Goal: Information Seeking & Learning: Learn about a topic

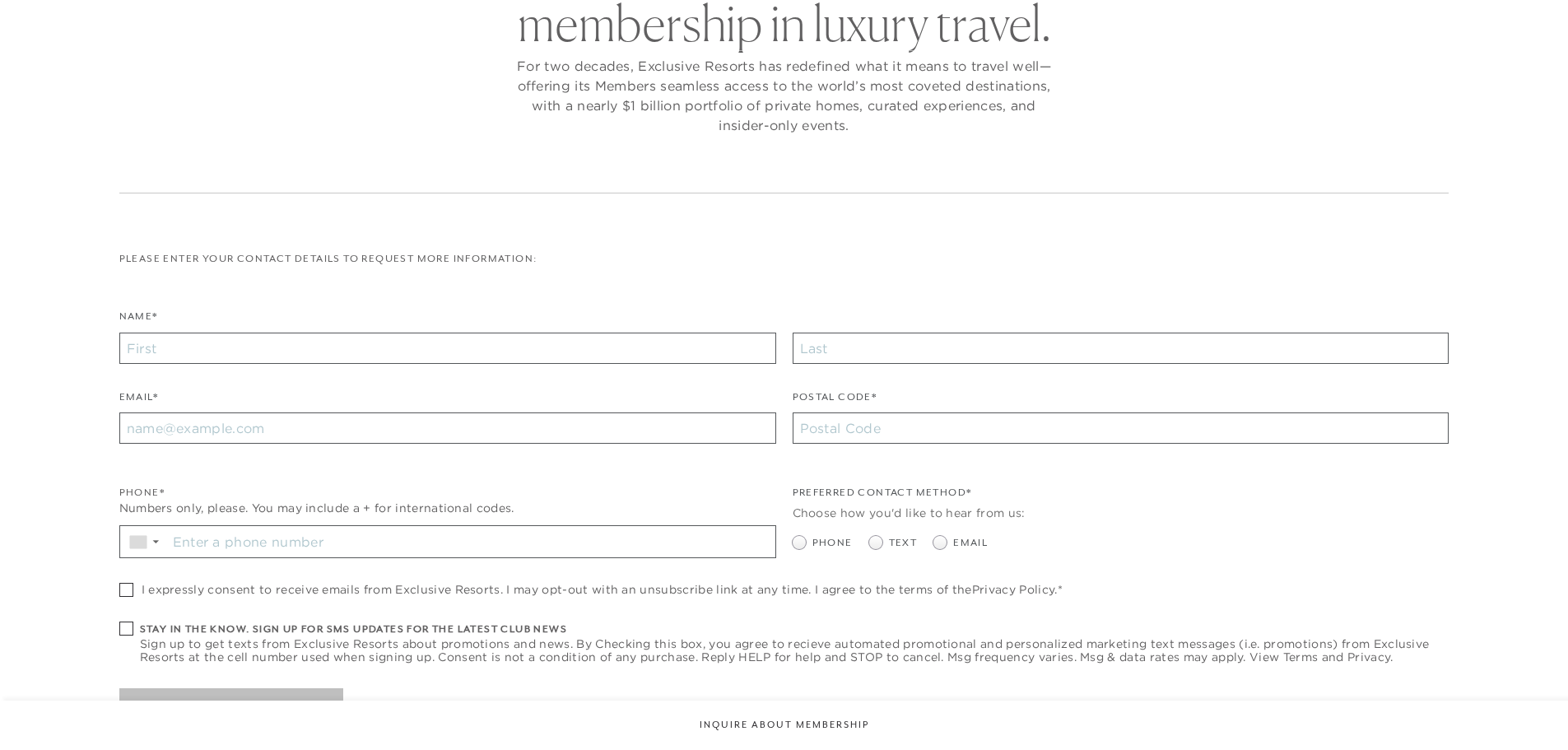
scroll to position [247, 0]
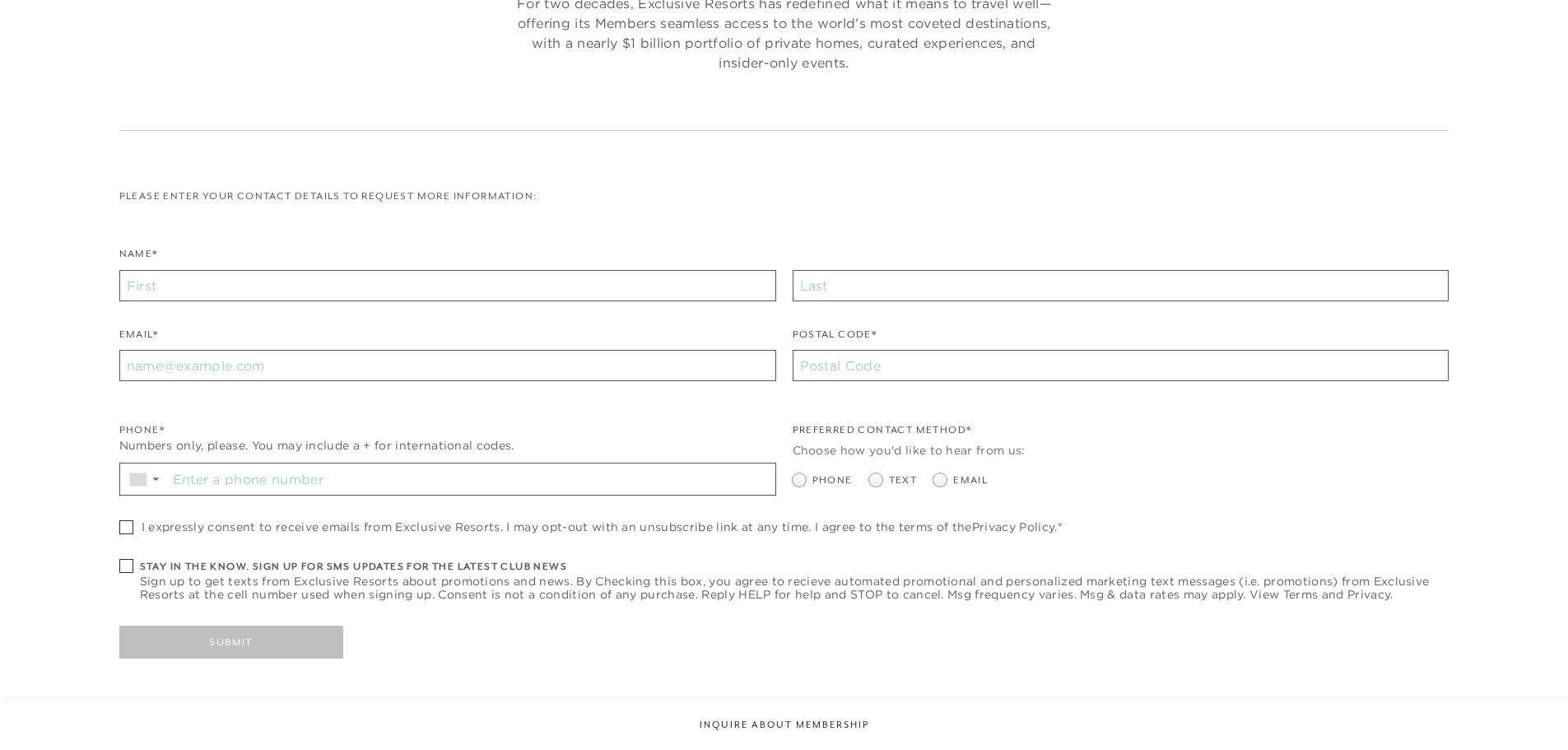
checkbox input "false"
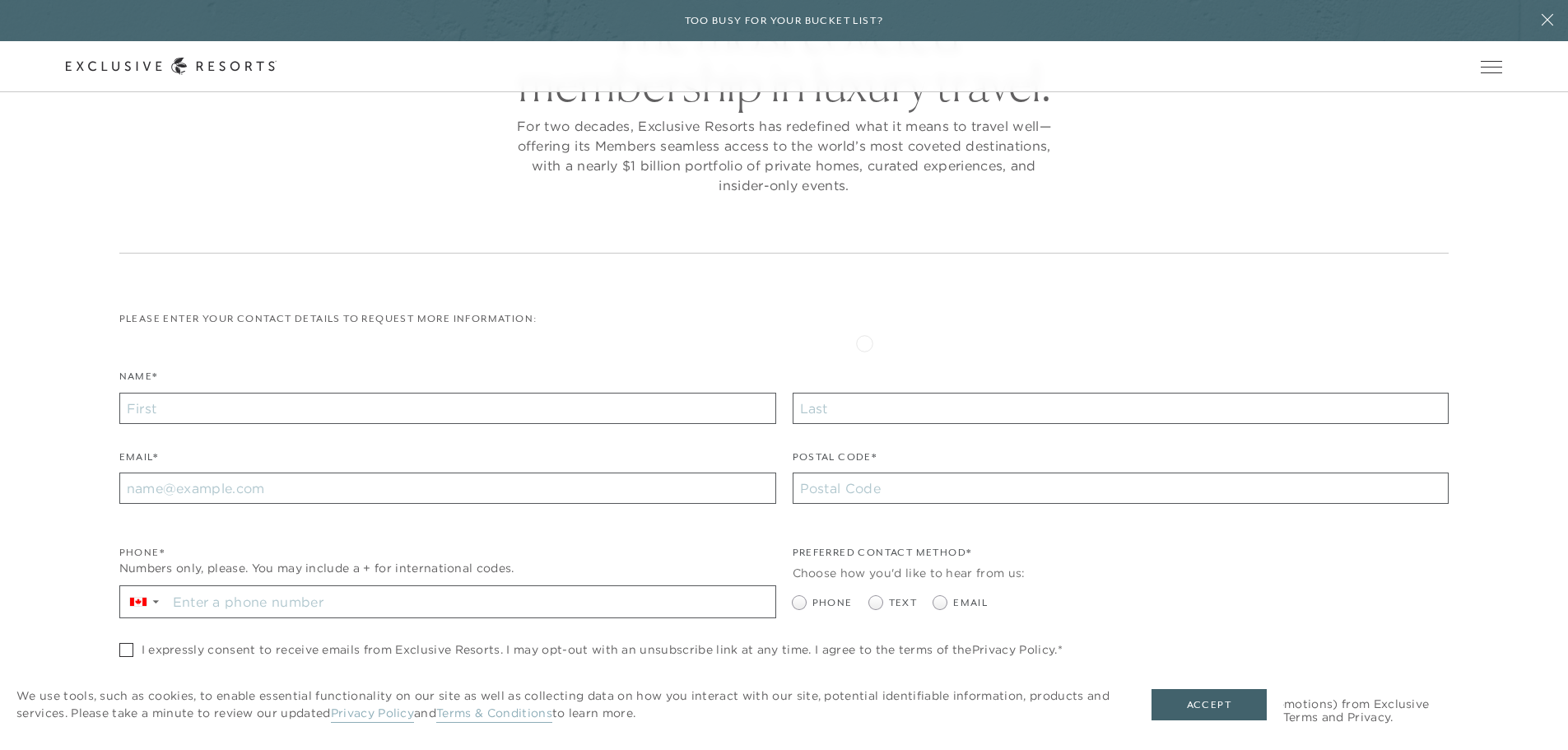
scroll to position [330, 0]
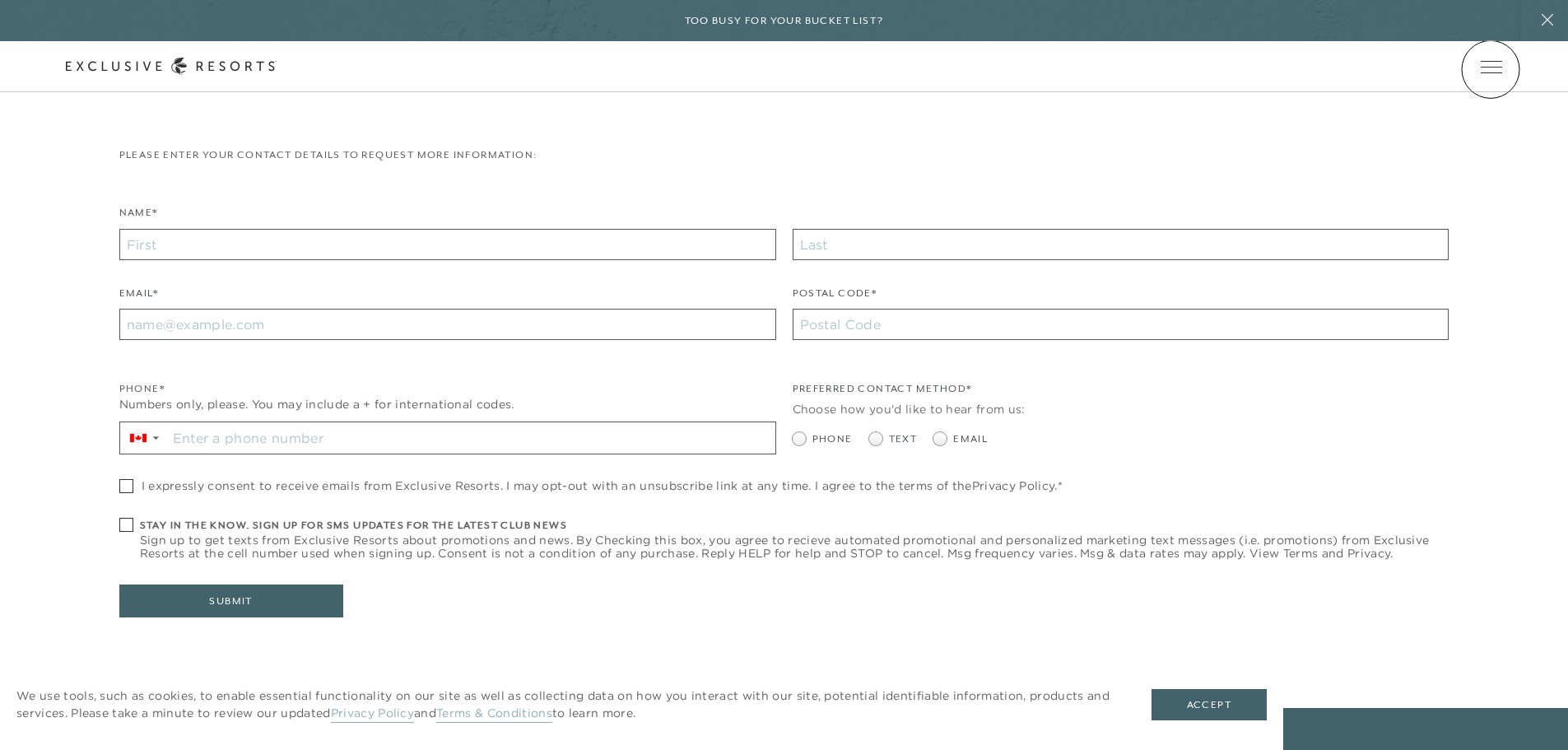
click at [1491, 69] on span "Open navigation" at bounding box center [1492, 67] width 22 height 12
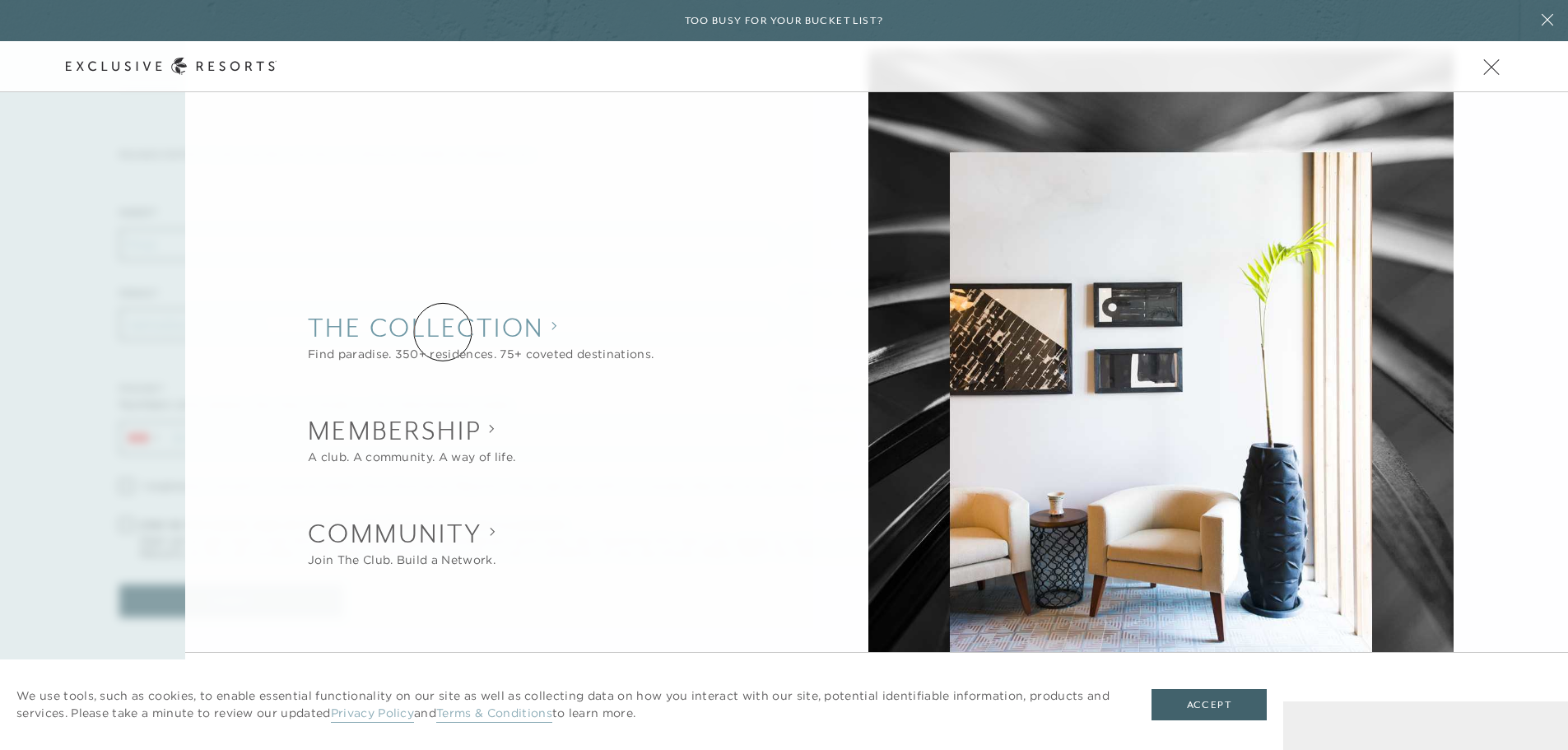
click at [443, 332] on collection "The Collection" at bounding box center [481, 327] width 346 height 37
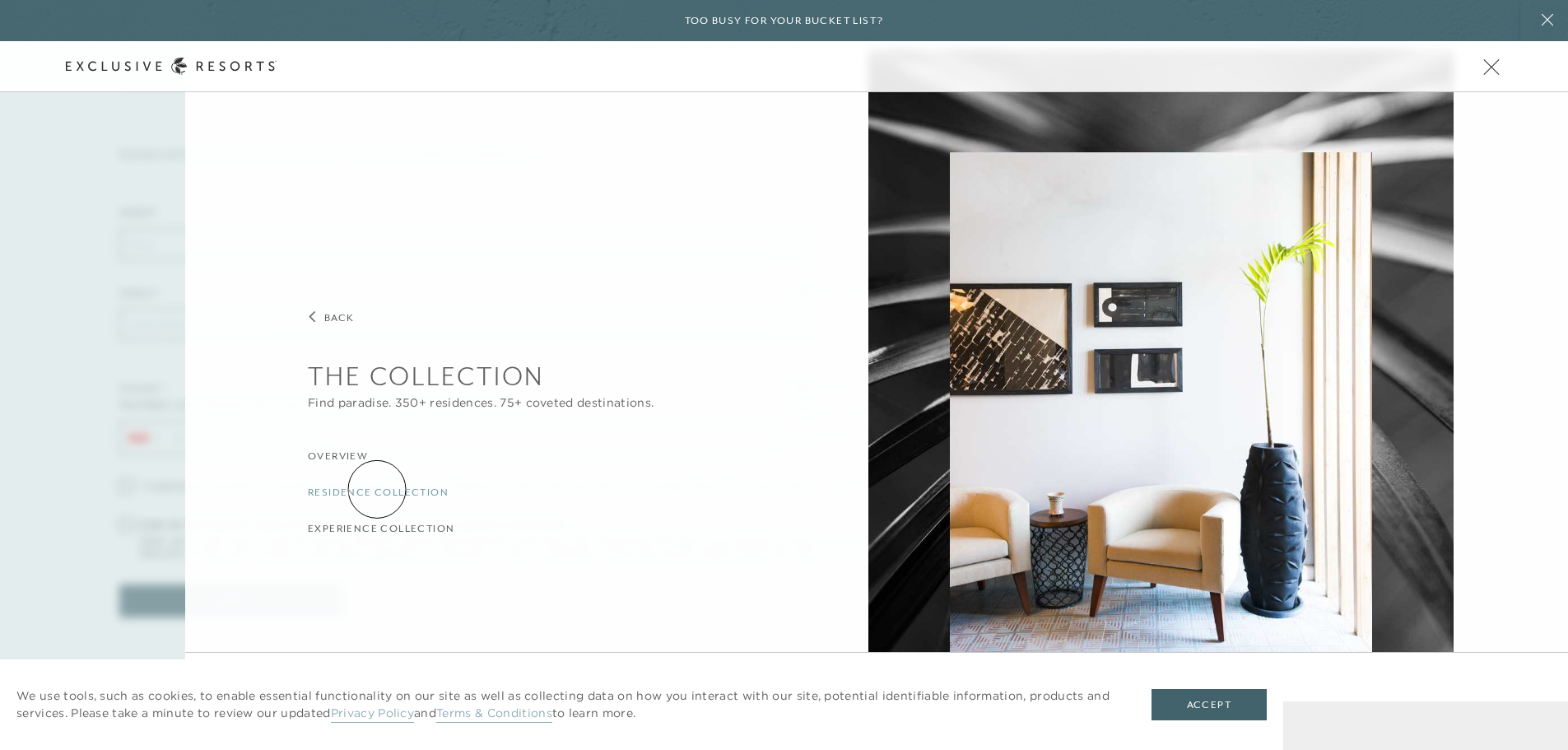
click at [377, 488] on h3 "Residence Collection" at bounding box center [378, 492] width 141 height 16
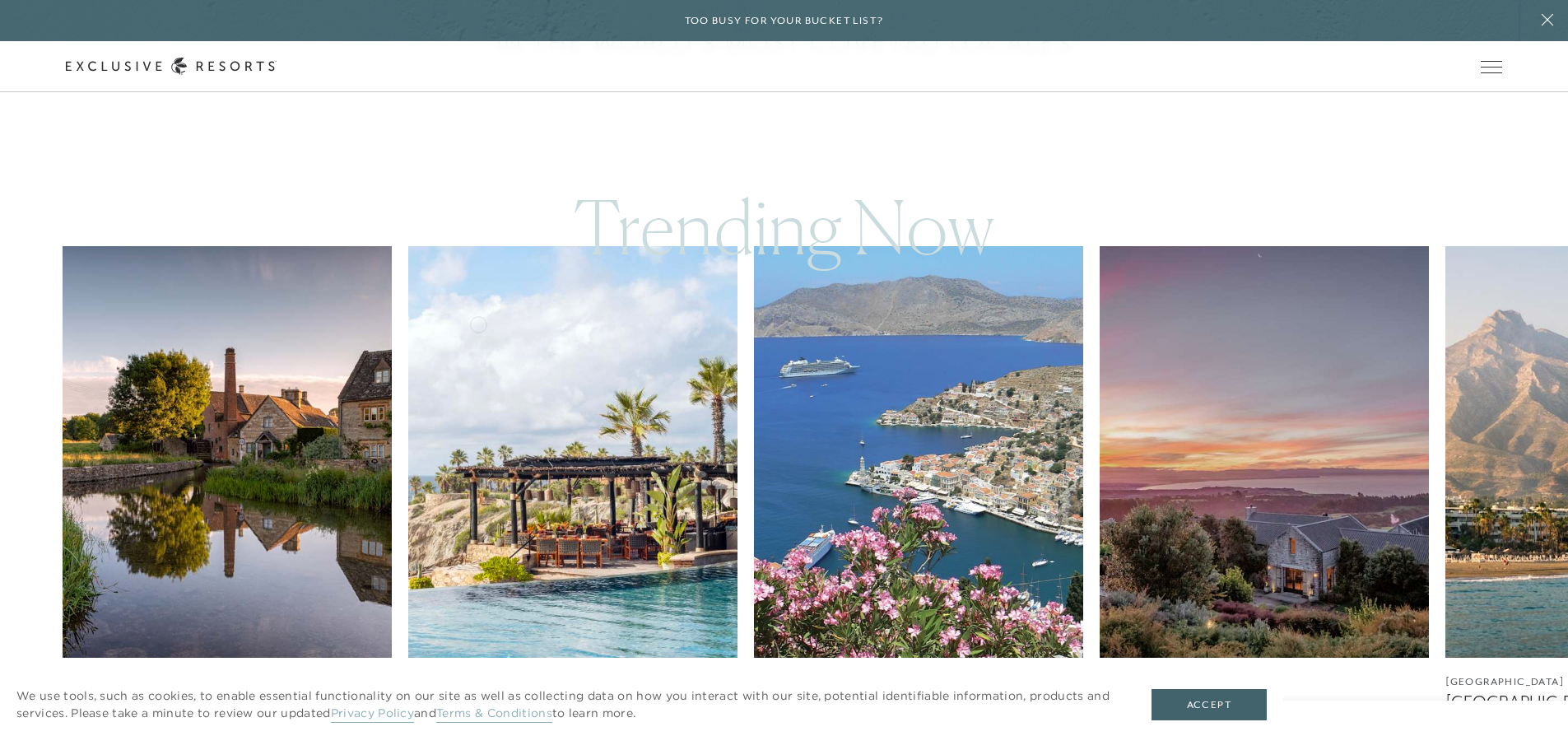
scroll to position [988, 0]
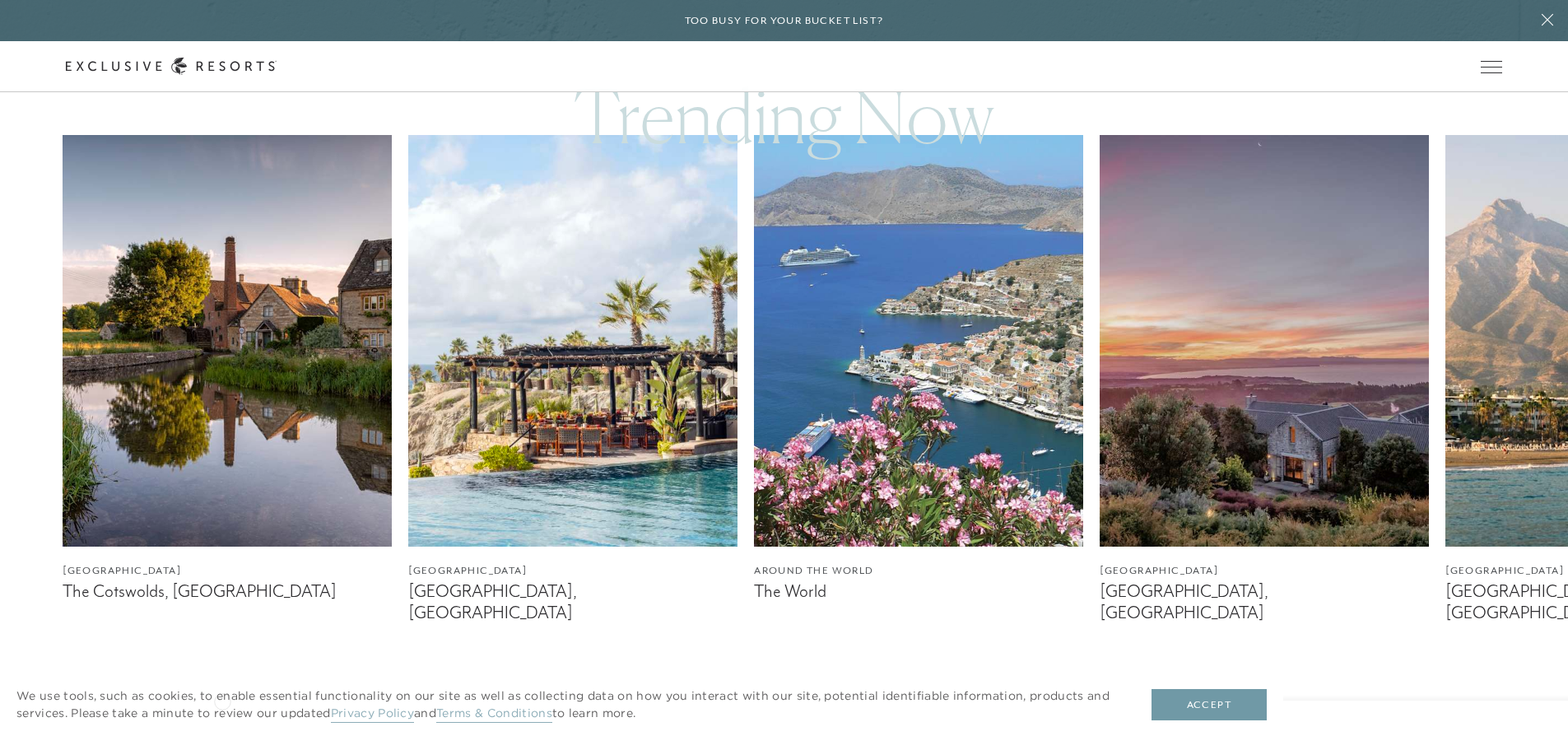
click at [1212, 707] on button "Accept" at bounding box center [1209, 705] width 116 height 32
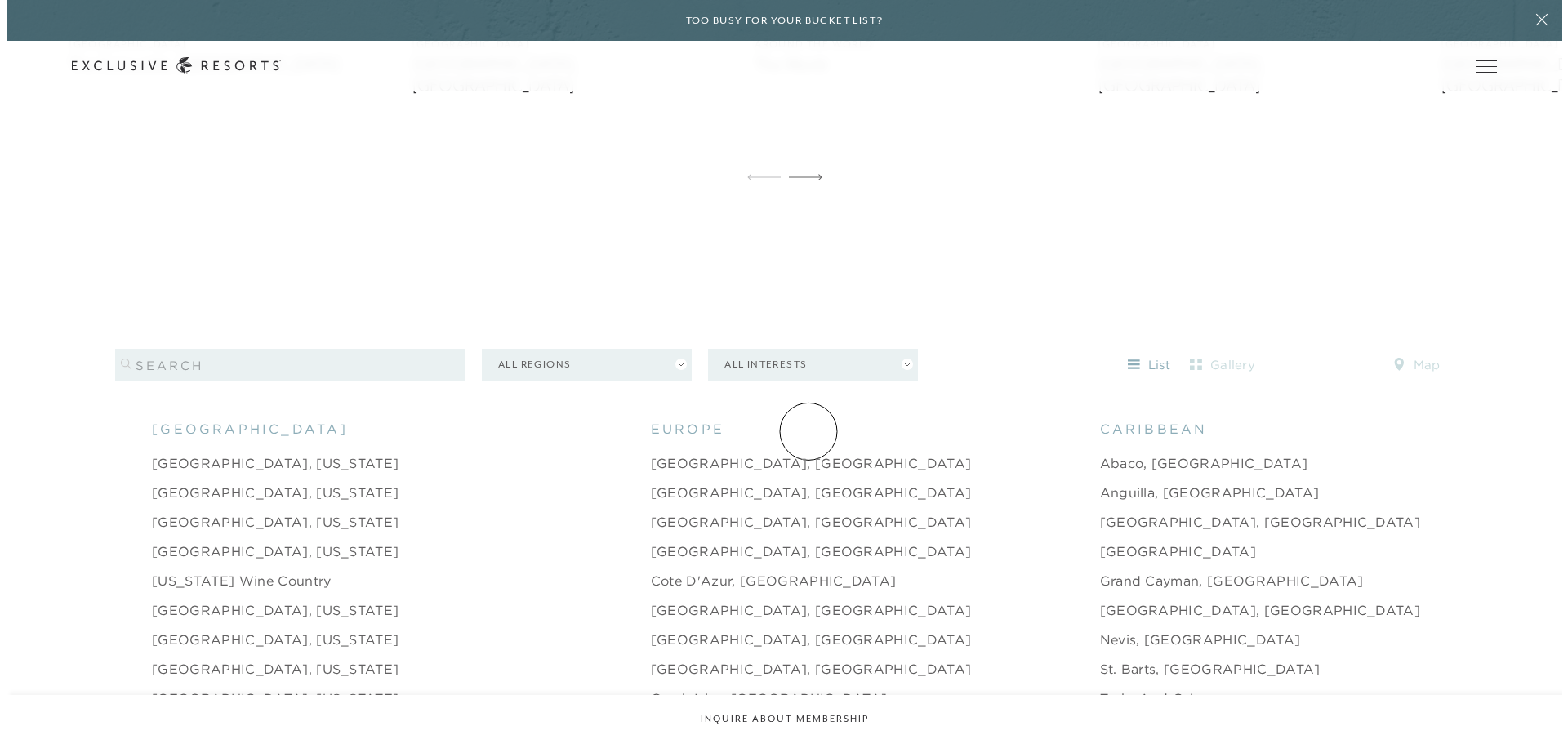
scroll to position [1633, 0]
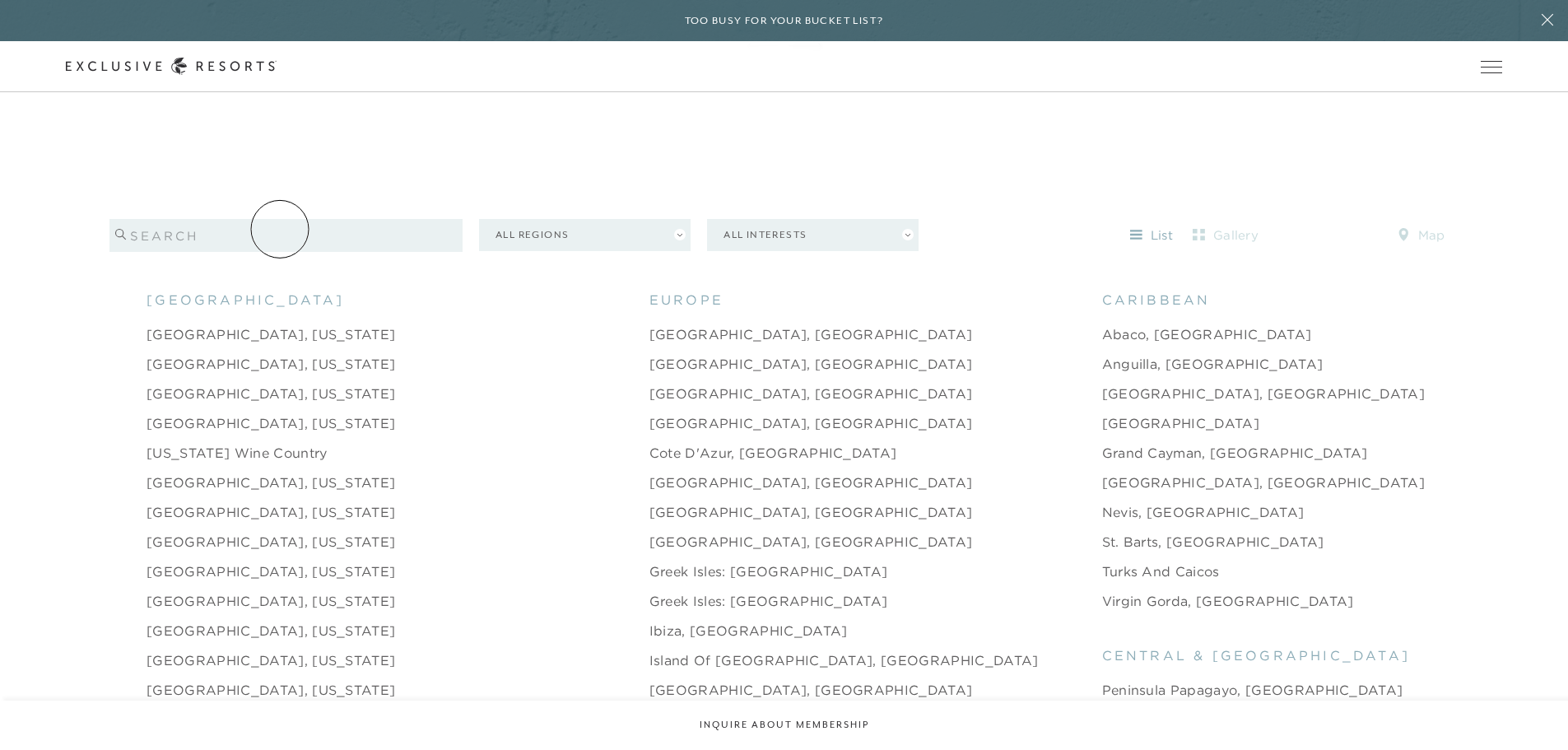
click at [265, 220] on input "search" at bounding box center [286, 235] width 353 height 33
type input "[GEOGRAPHIC_DATA]"
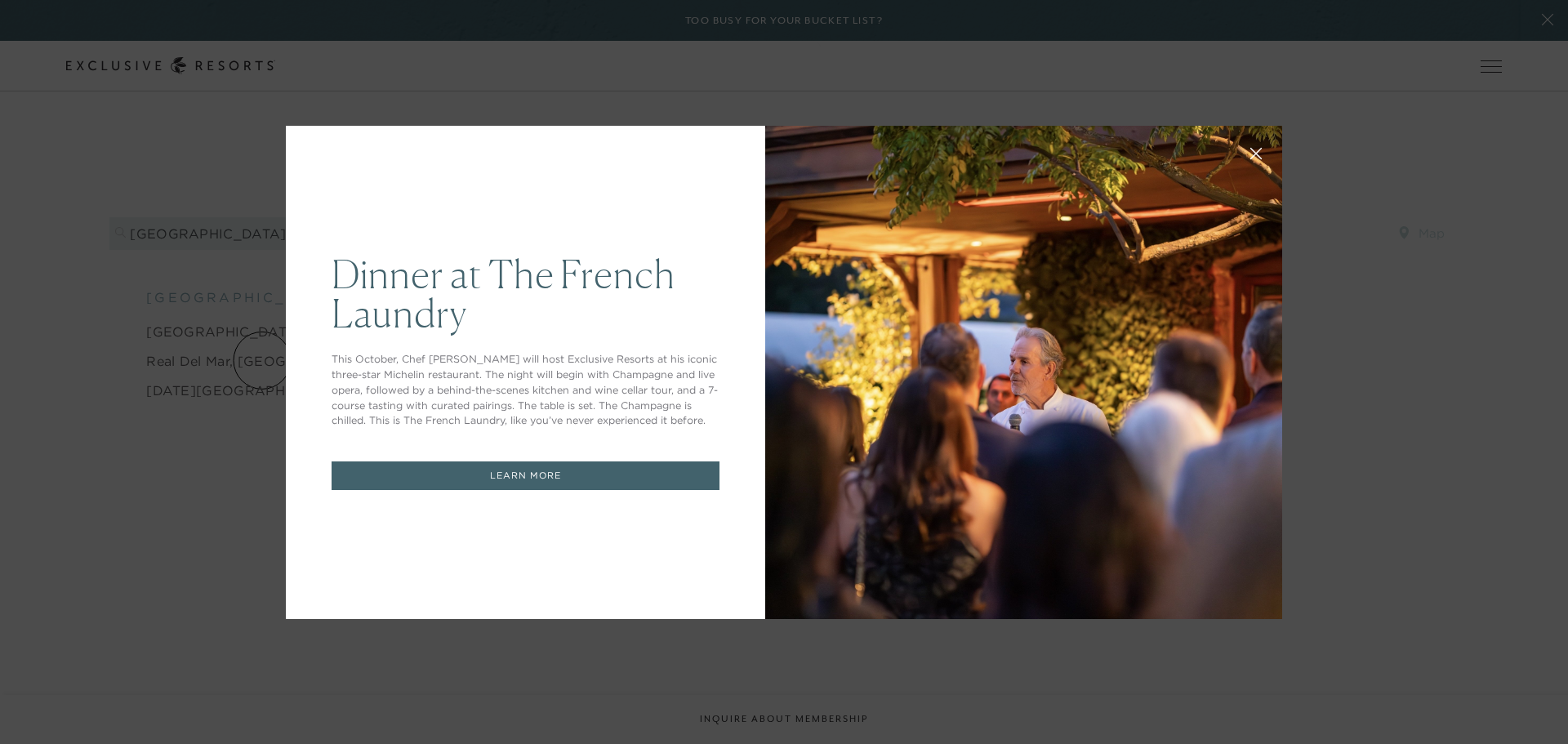
click at [175, 626] on div "Dinner at The [GEOGRAPHIC_DATA] This October, Chef [PERSON_NAME] will host Excl…" at bounding box center [784, 372] width 1568 height 744
click at [704, 81] on div "Dinner at The [GEOGRAPHIC_DATA] This October, Chef [PERSON_NAME] will host Excl…" at bounding box center [784, 372] width 1568 height 744
click at [540, 466] on link "LEARN MORE" at bounding box center [526, 475] width 388 height 28
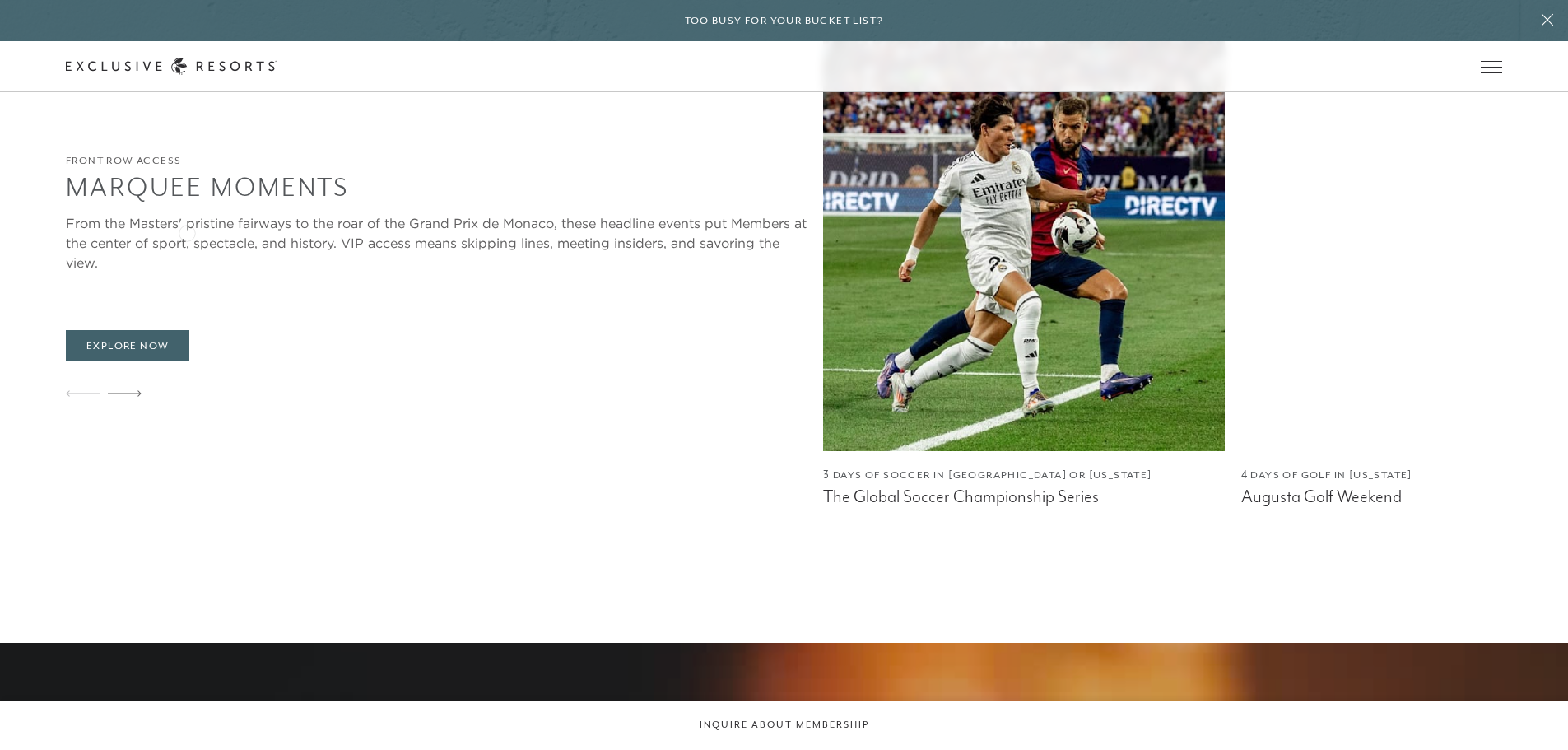
scroll to position [1235, 0]
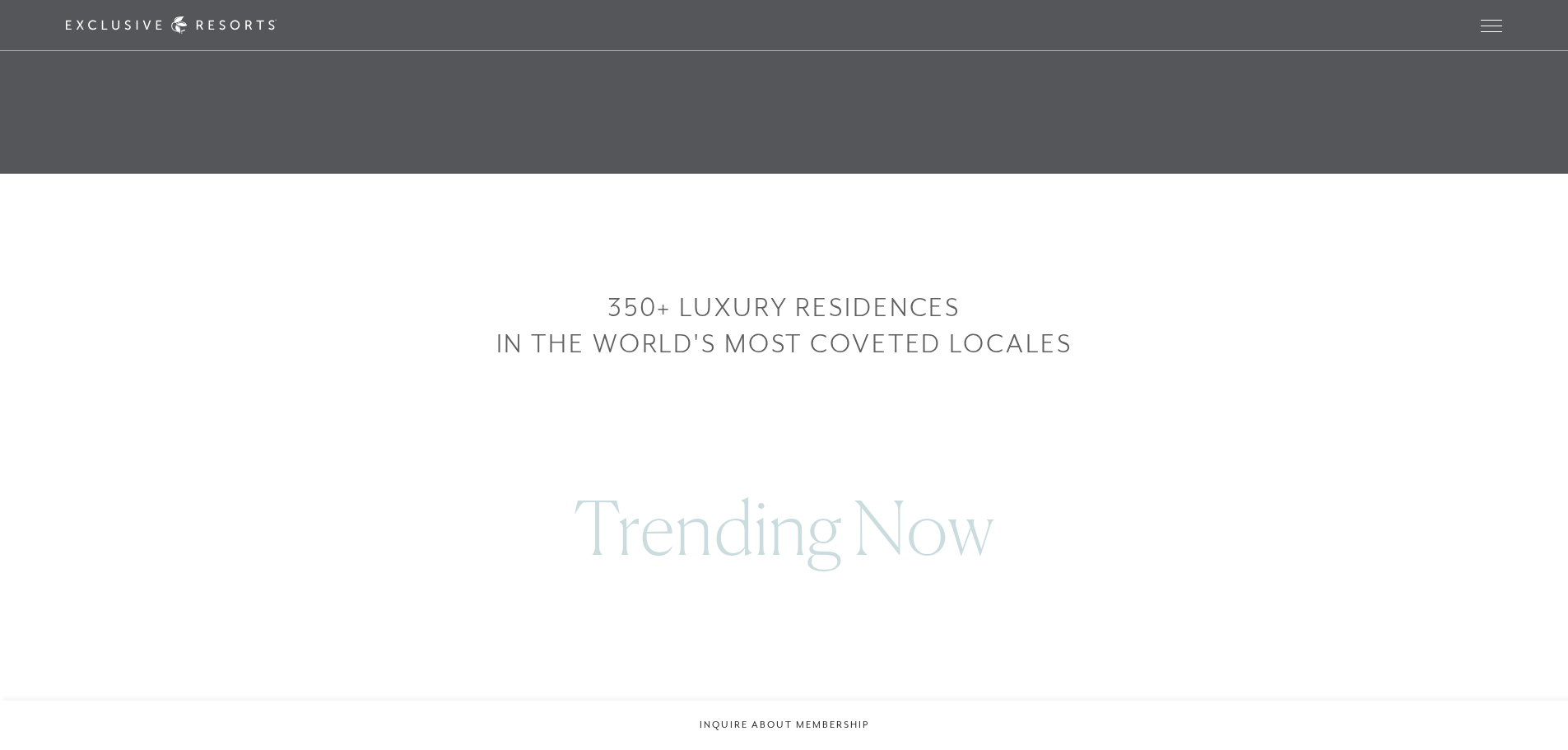
scroll to position [2784, 0]
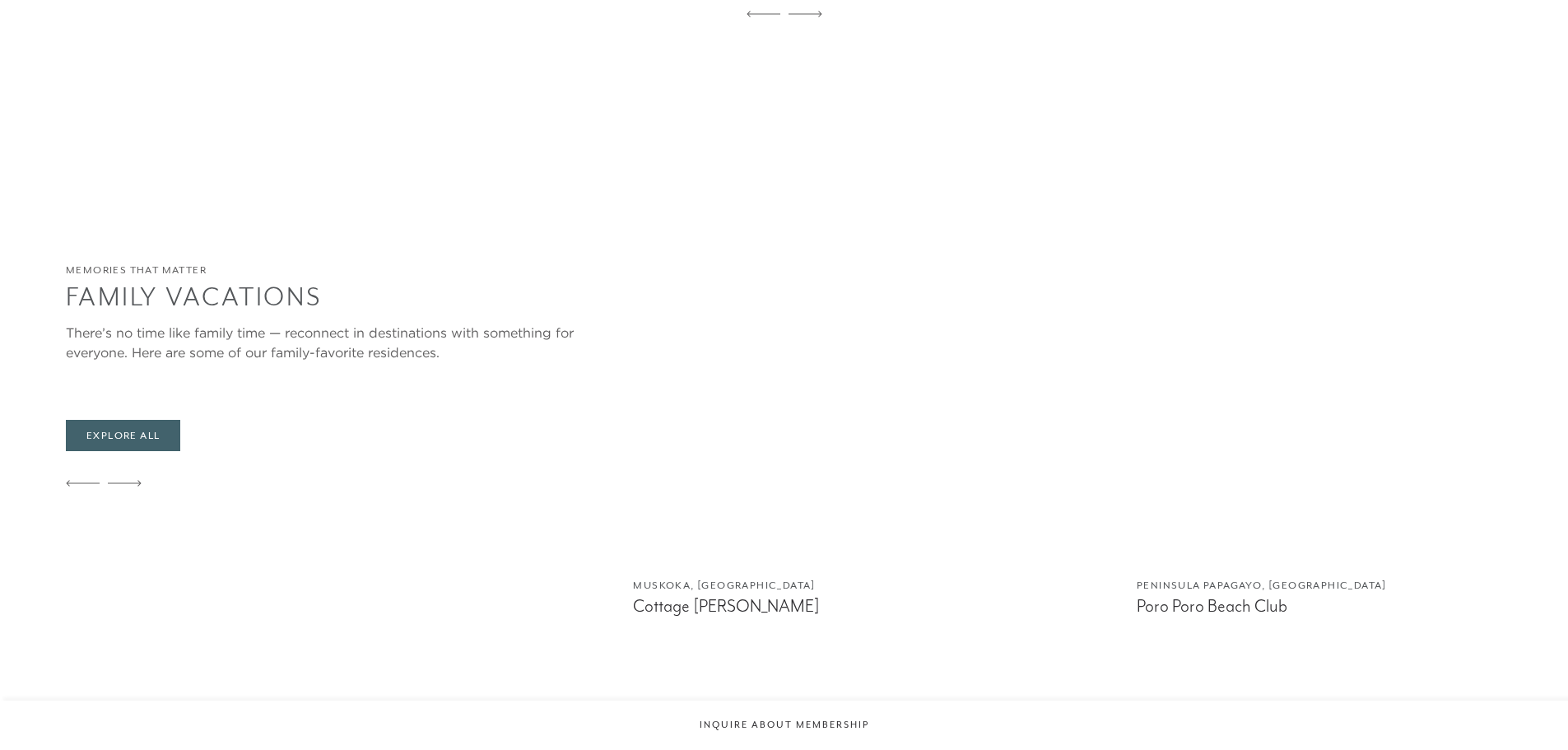
type input "[GEOGRAPHIC_DATA]"
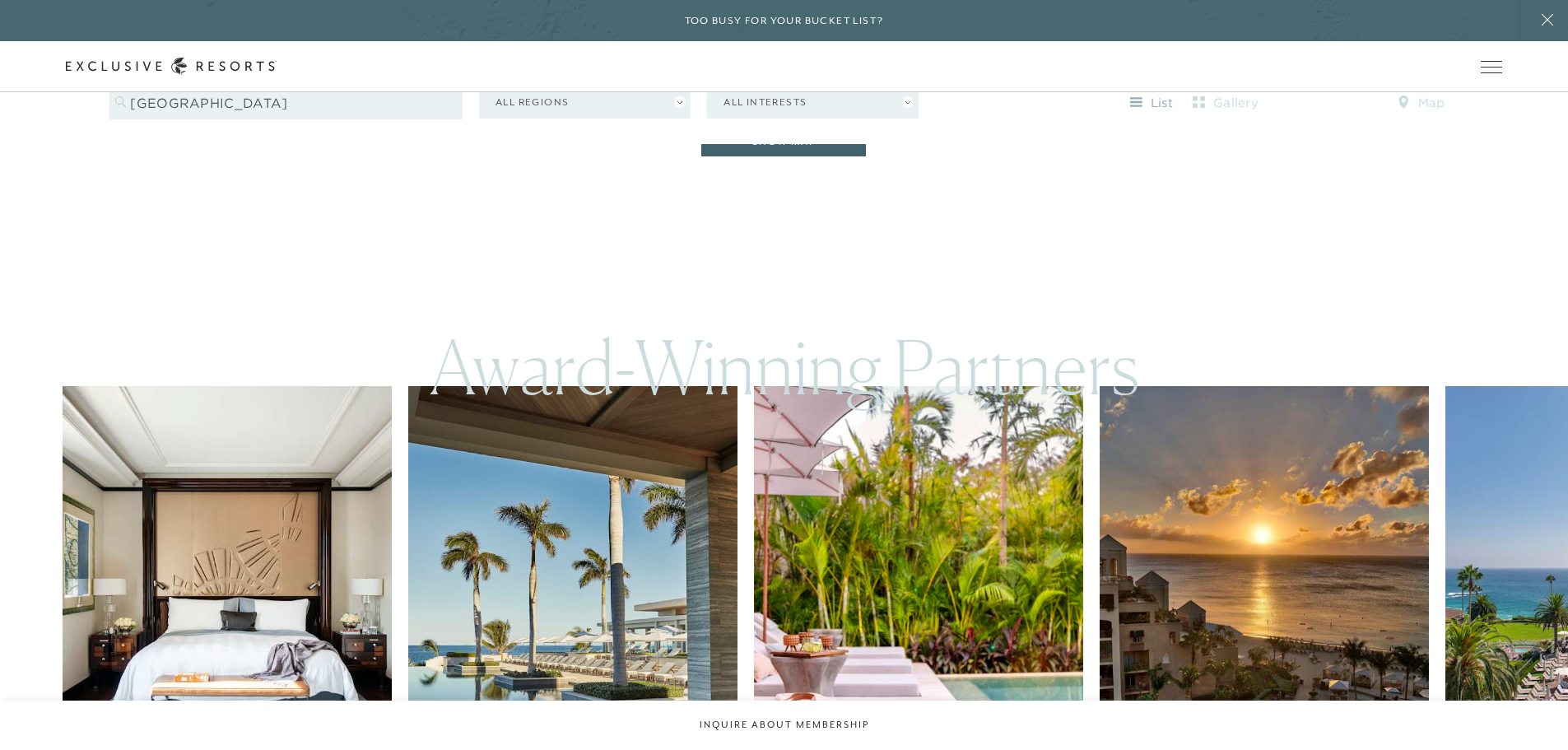
scroll to position [1724, 0]
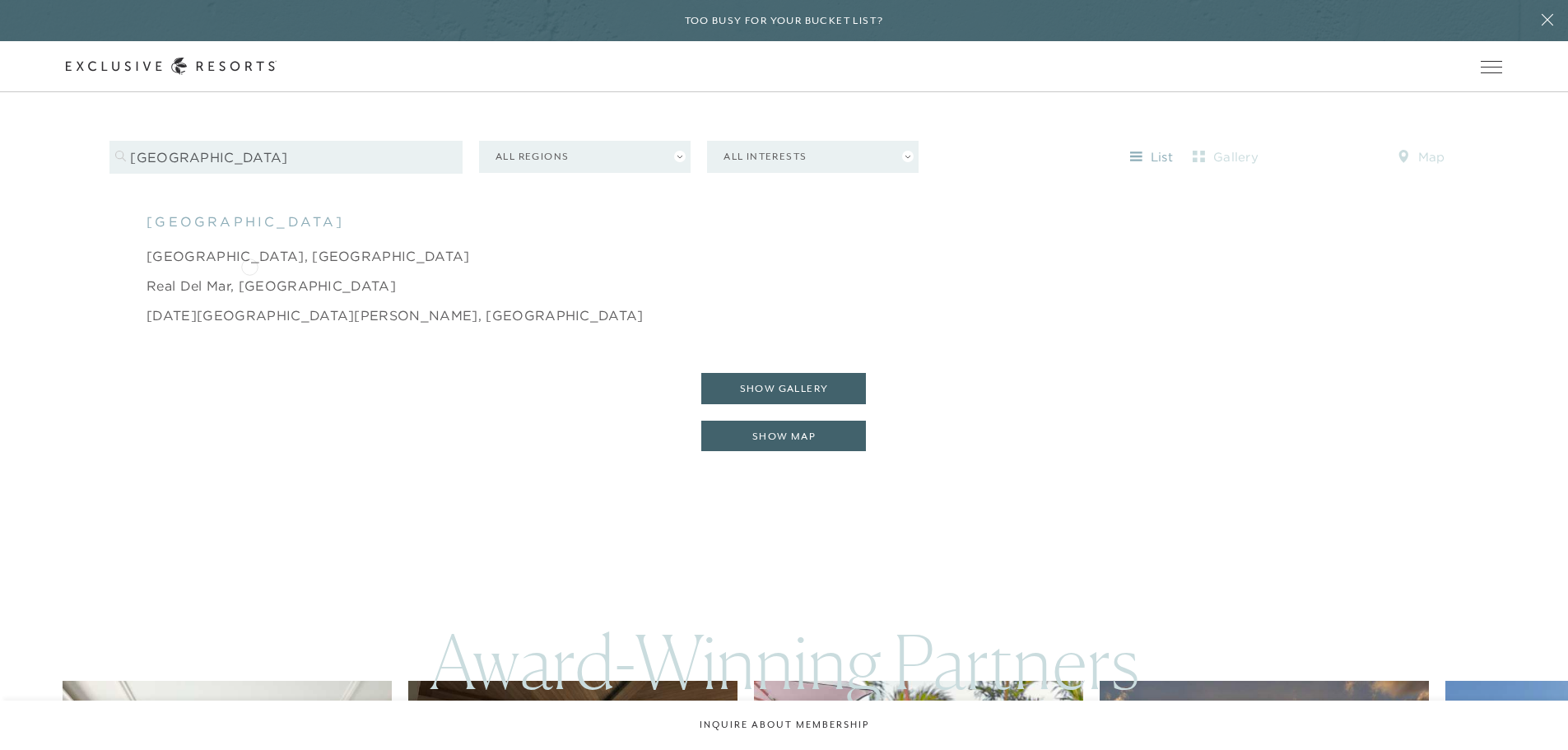
click at [250, 275] on link "Real del Mar, [GEOGRAPHIC_DATA]" at bounding box center [271, 285] width 250 height 20
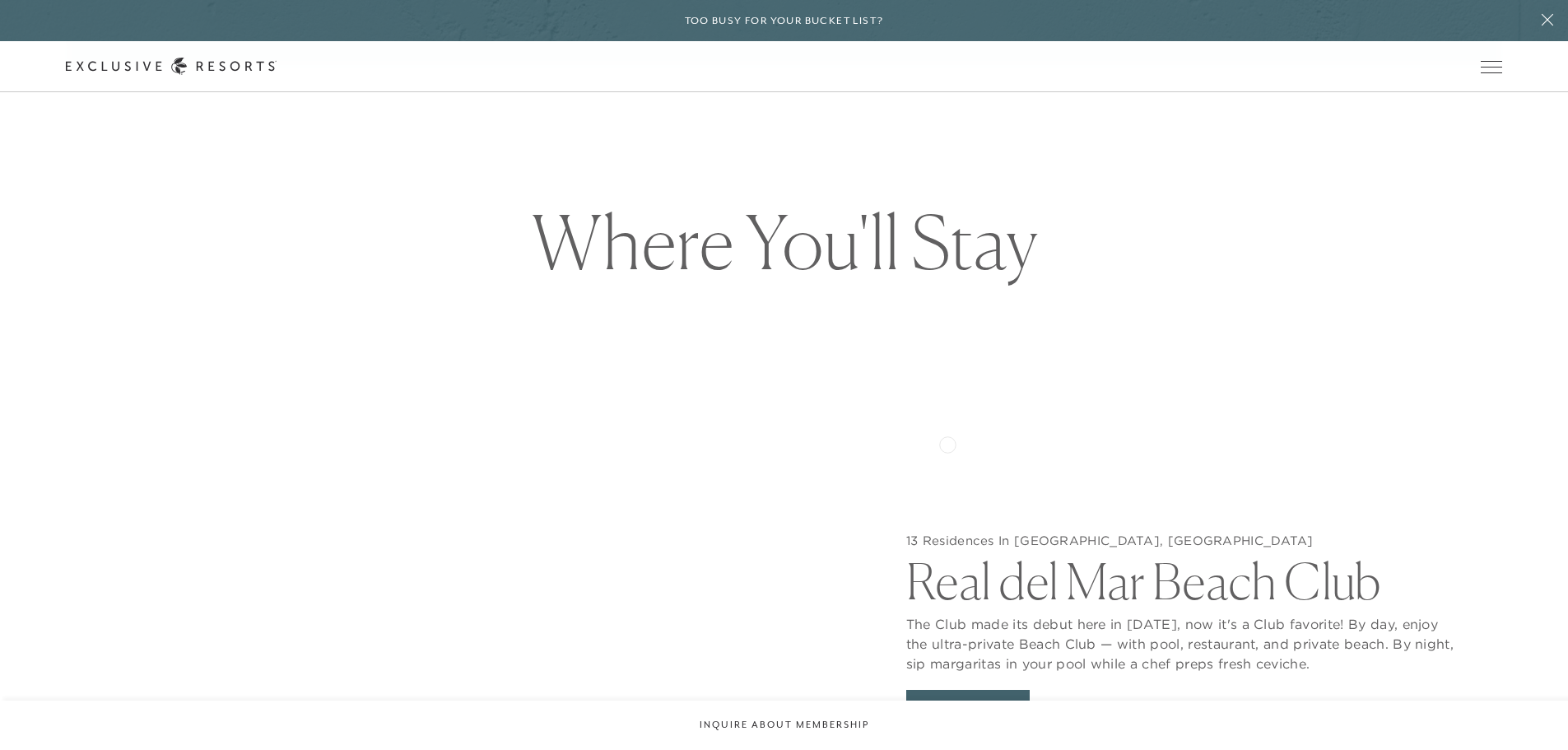
scroll to position [1893, 0]
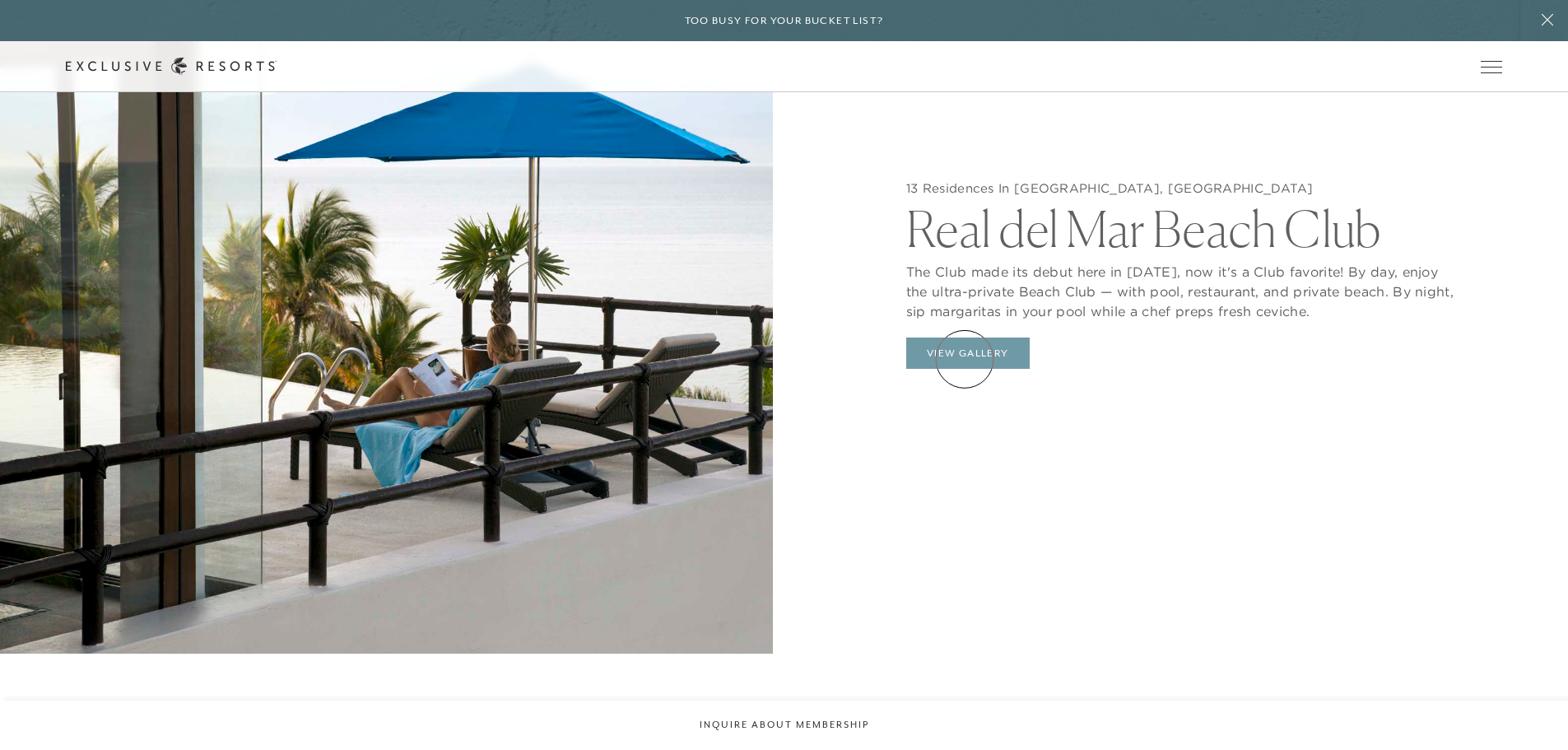
click at [965, 359] on button "View Gallery" at bounding box center [968, 353] width 123 height 32
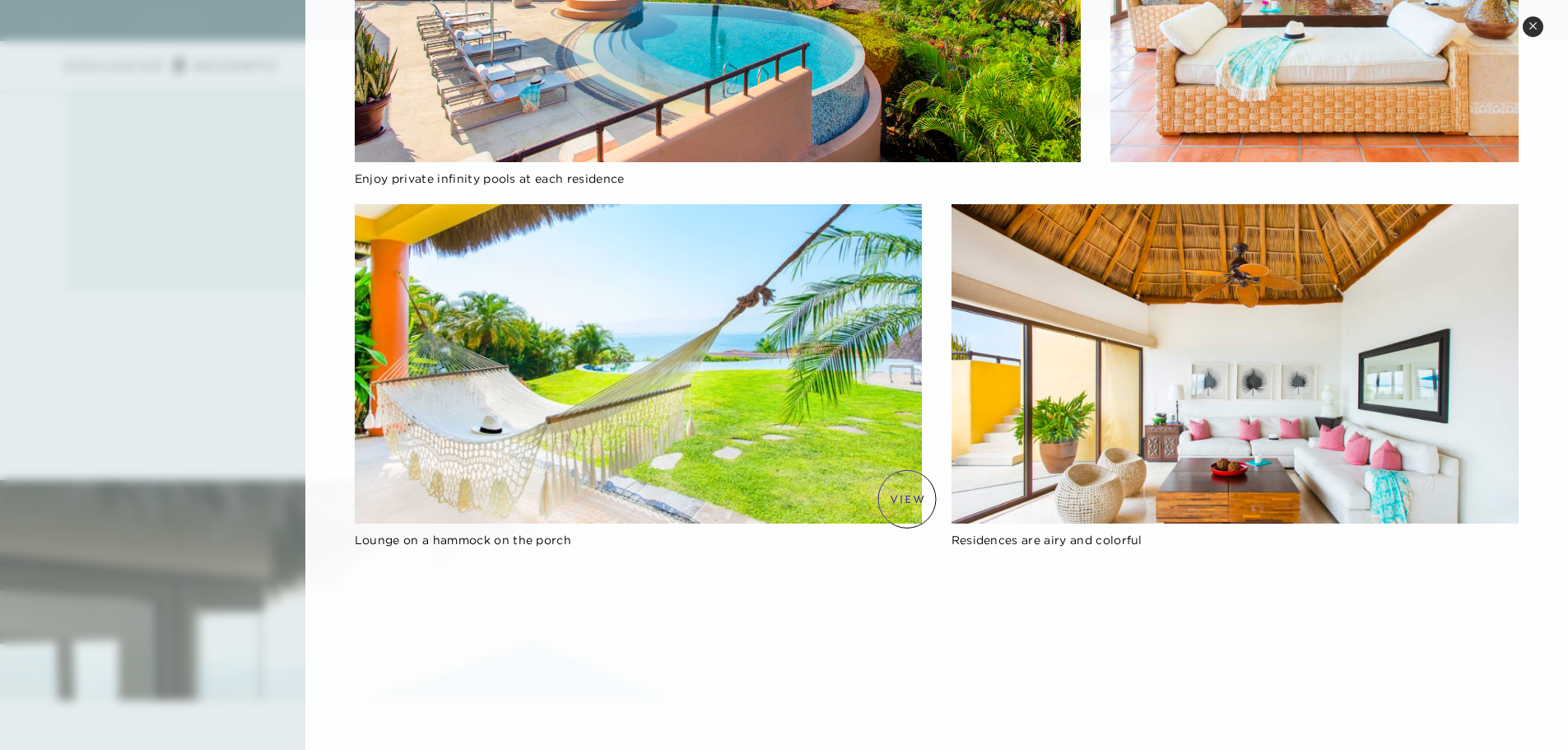
scroll to position [0, 0]
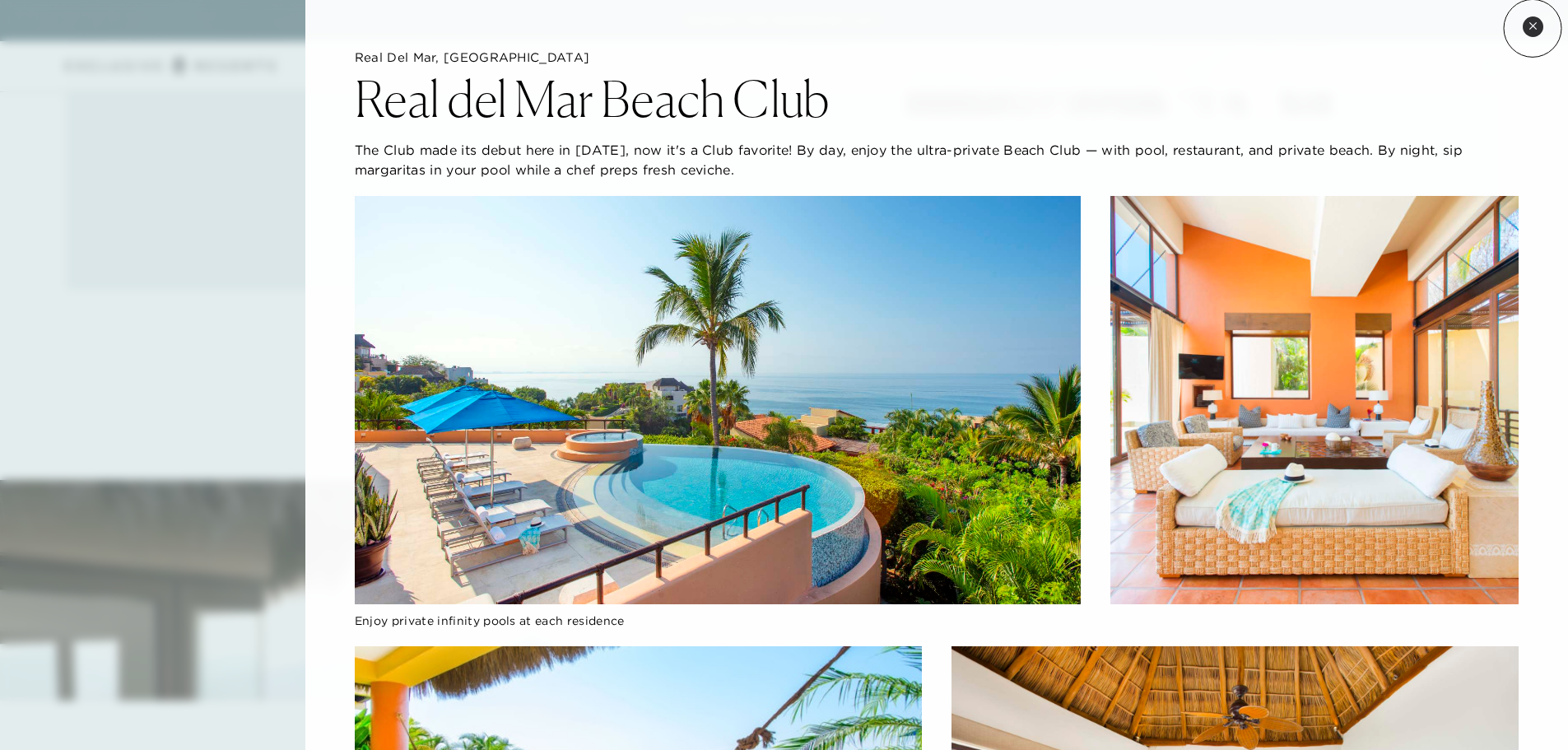
click at [1532, 28] on icon at bounding box center [1532, 26] width 9 height 9
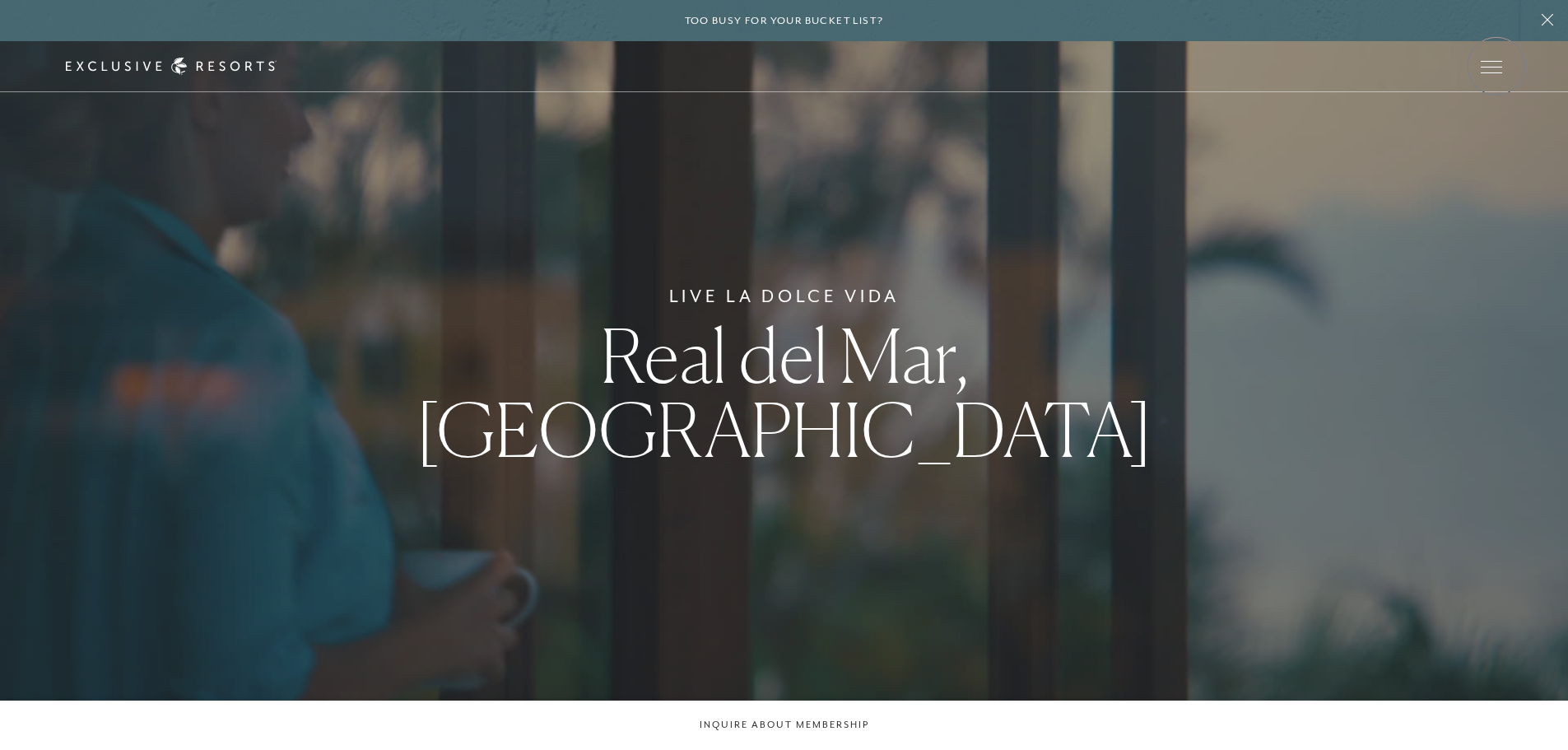
click at [1497, 67] on span "Open navigation" at bounding box center [1492, 67] width 22 height 1
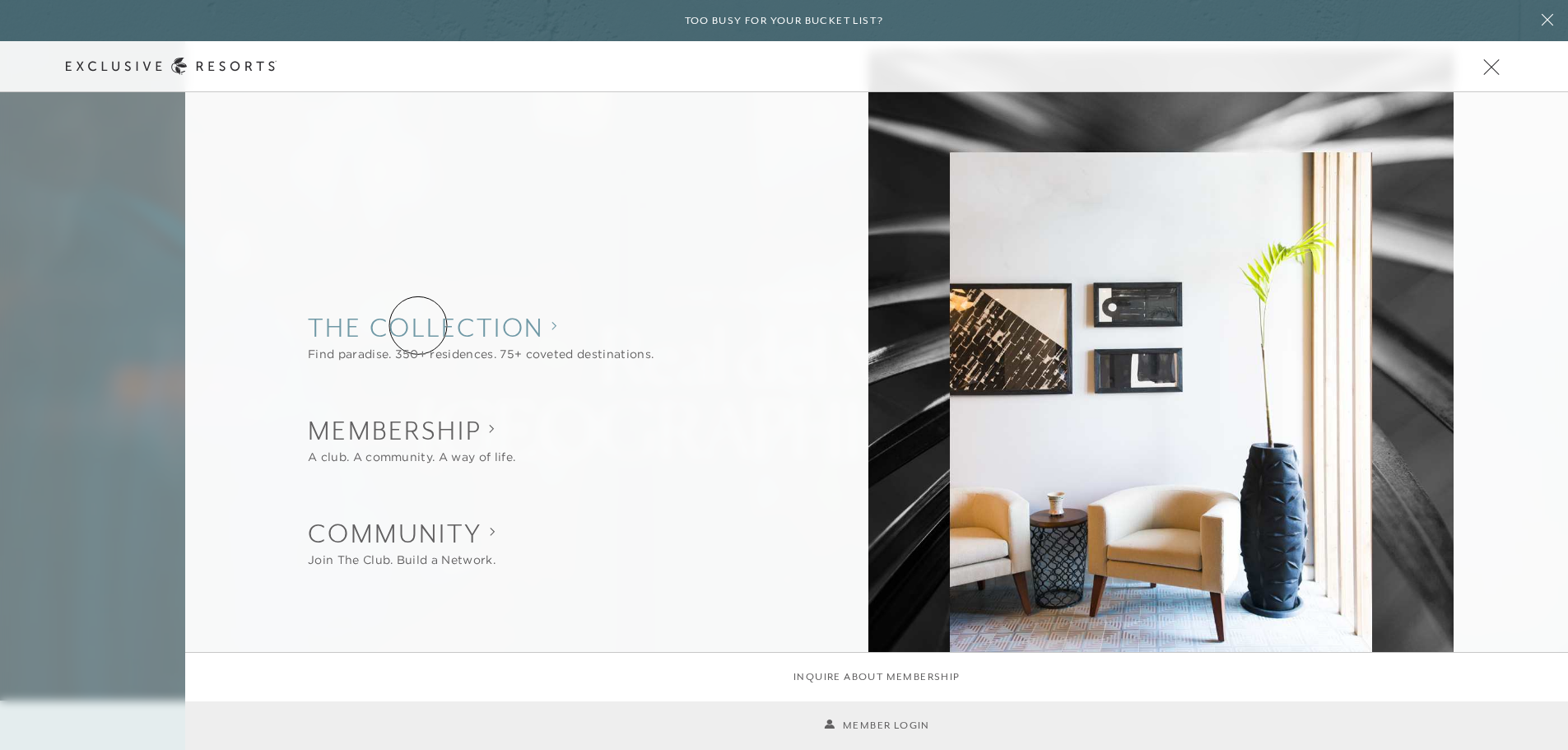
click at [419, 325] on collection "The Collection" at bounding box center [481, 327] width 346 height 37
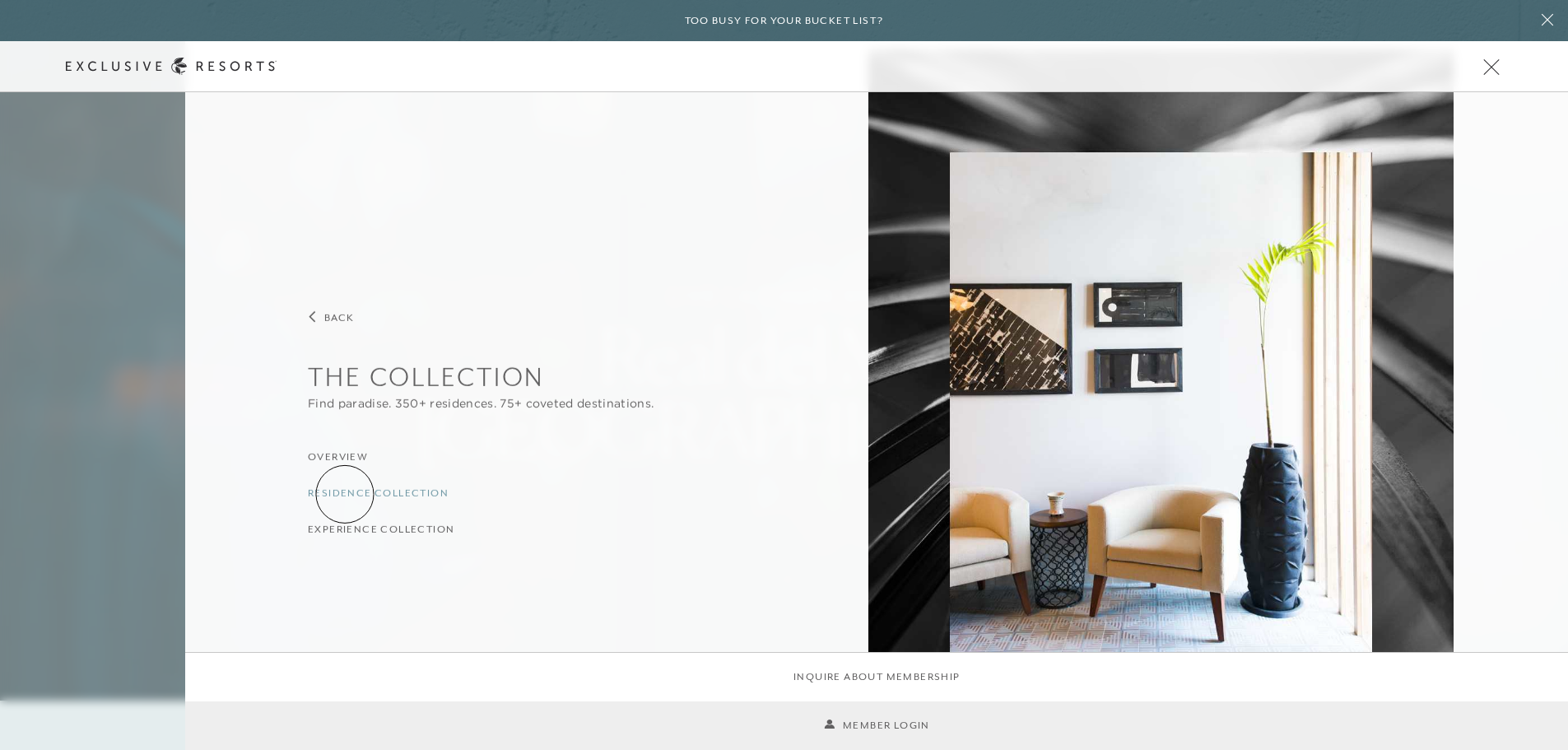
click at [345, 492] on h3 "Residence Collection" at bounding box center [378, 492] width 141 height 16
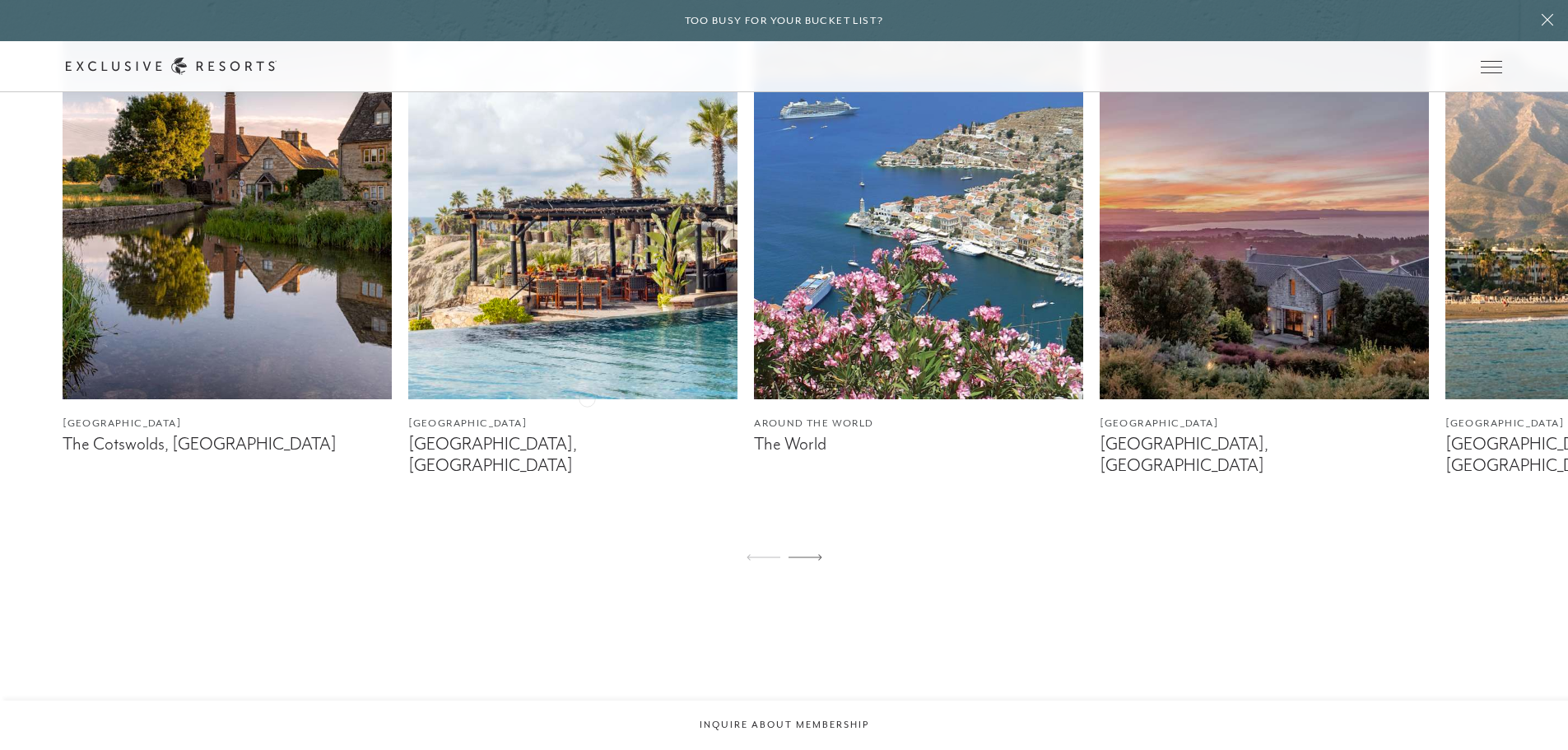
scroll to position [1235, 0]
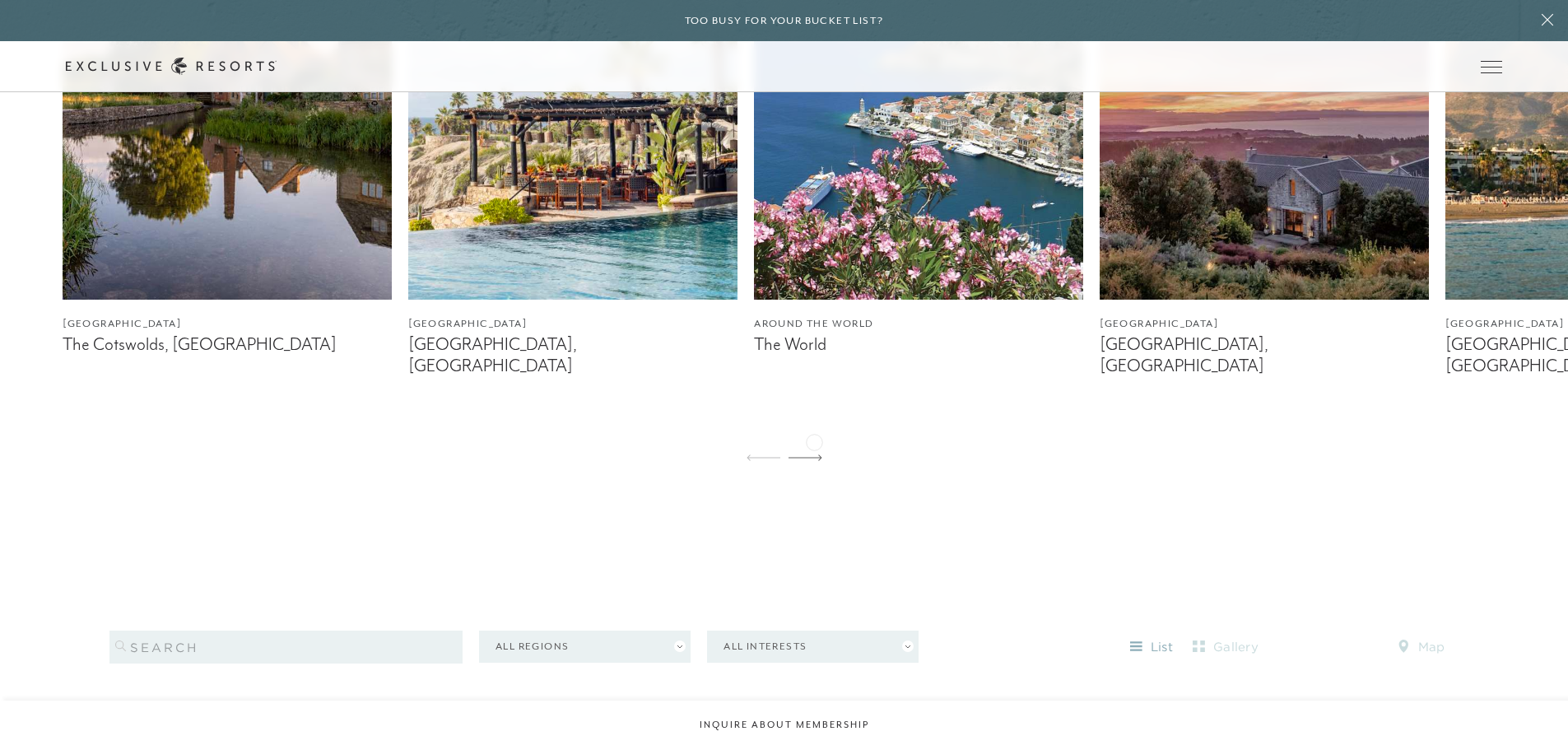
click at [815, 454] on icon at bounding box center [806, 457] width 34 height 7
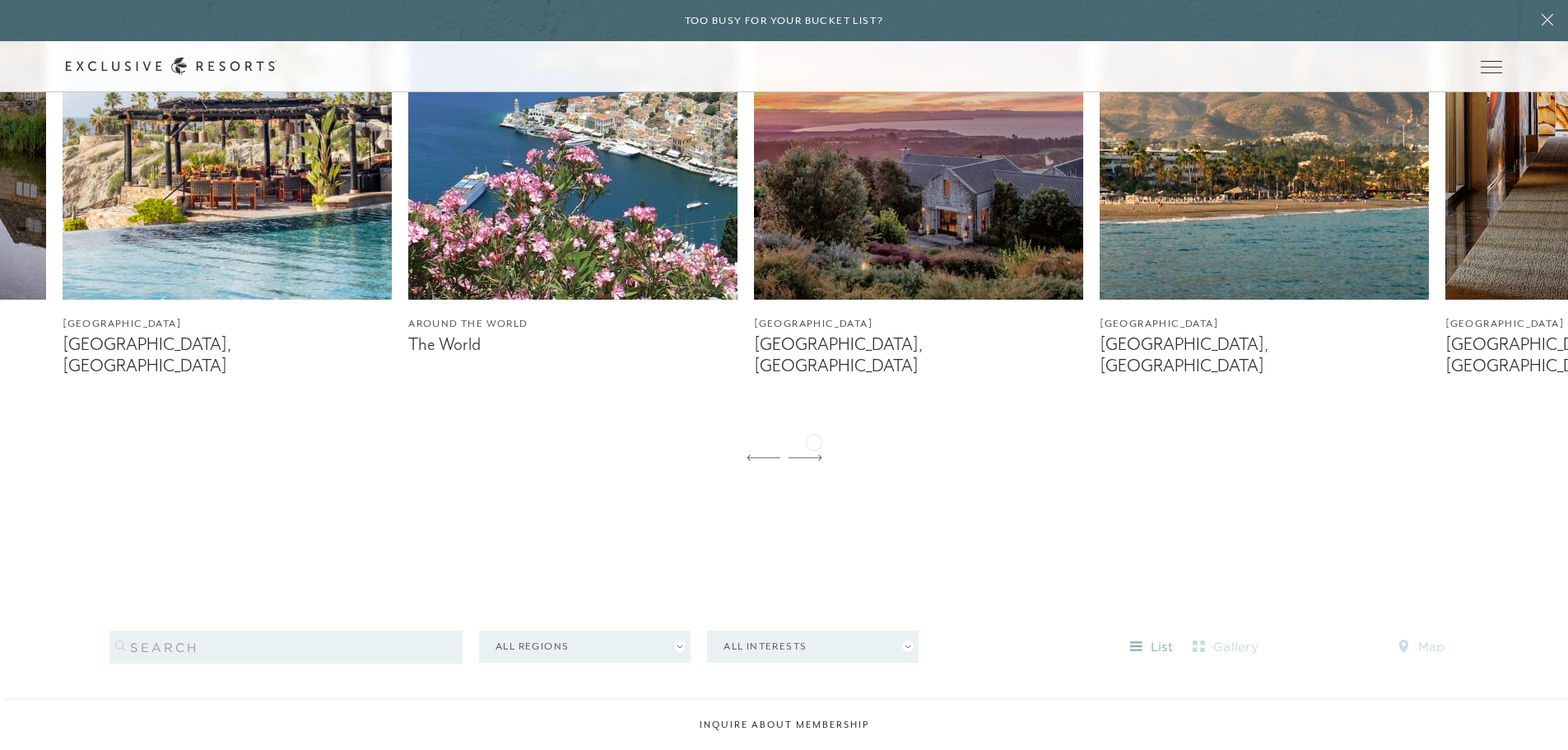
click at [815, 454] on icon at bounding box center [806, 457] width 34 height 7
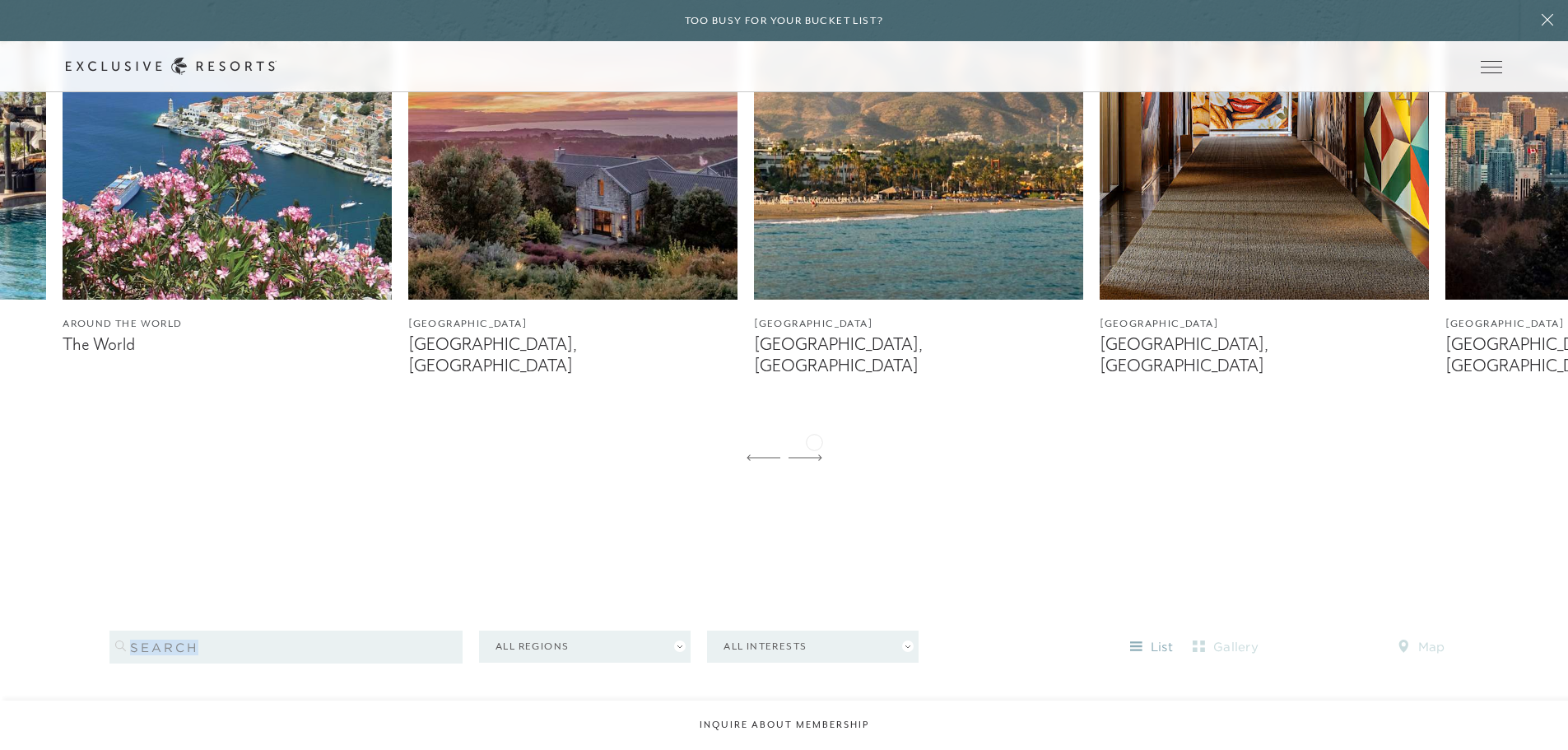
click at [815, 454] on icon at bounding box center [806, 457] width 34 height 7
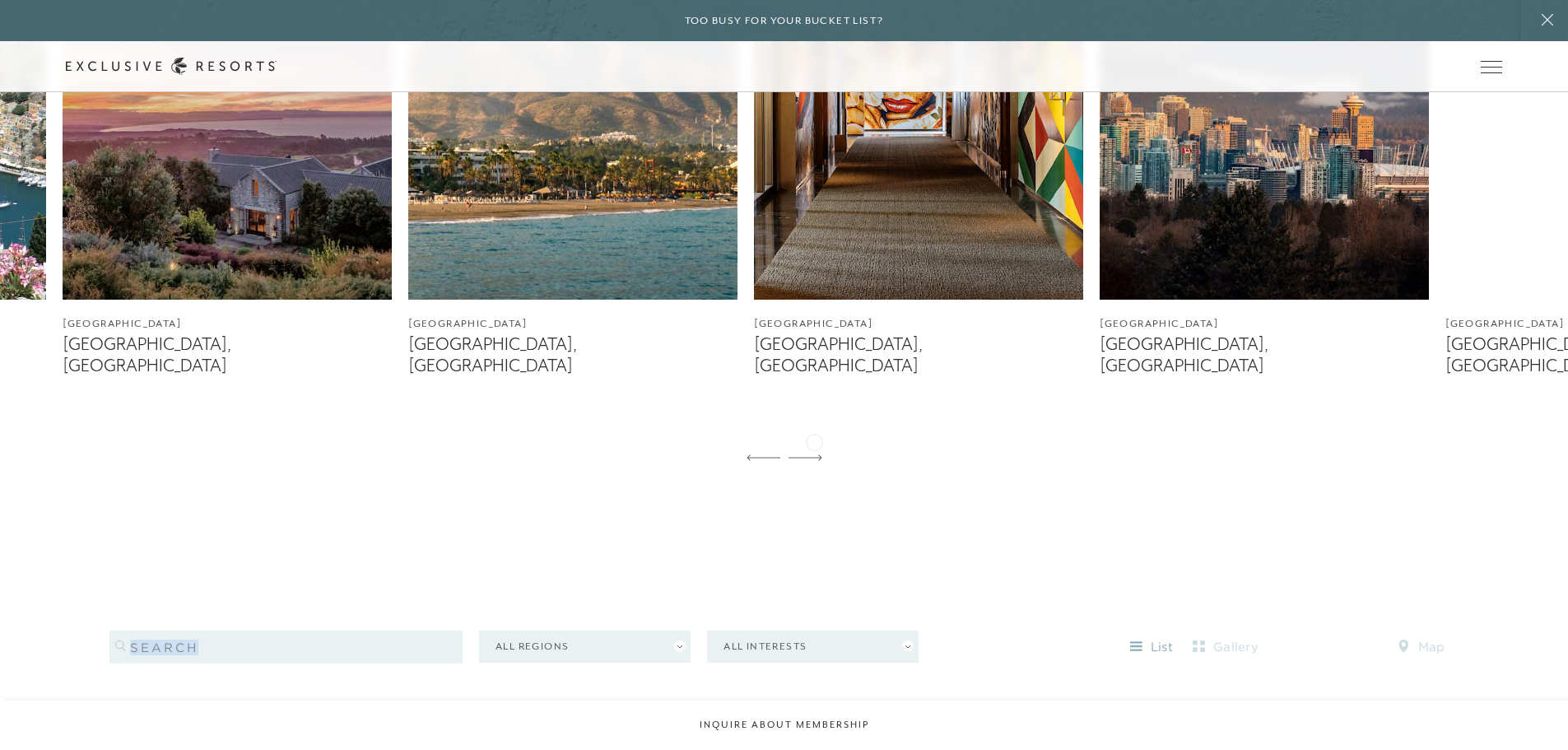
click at [815, 454] on icon at bounding box center [806, 457] width 34 height 7
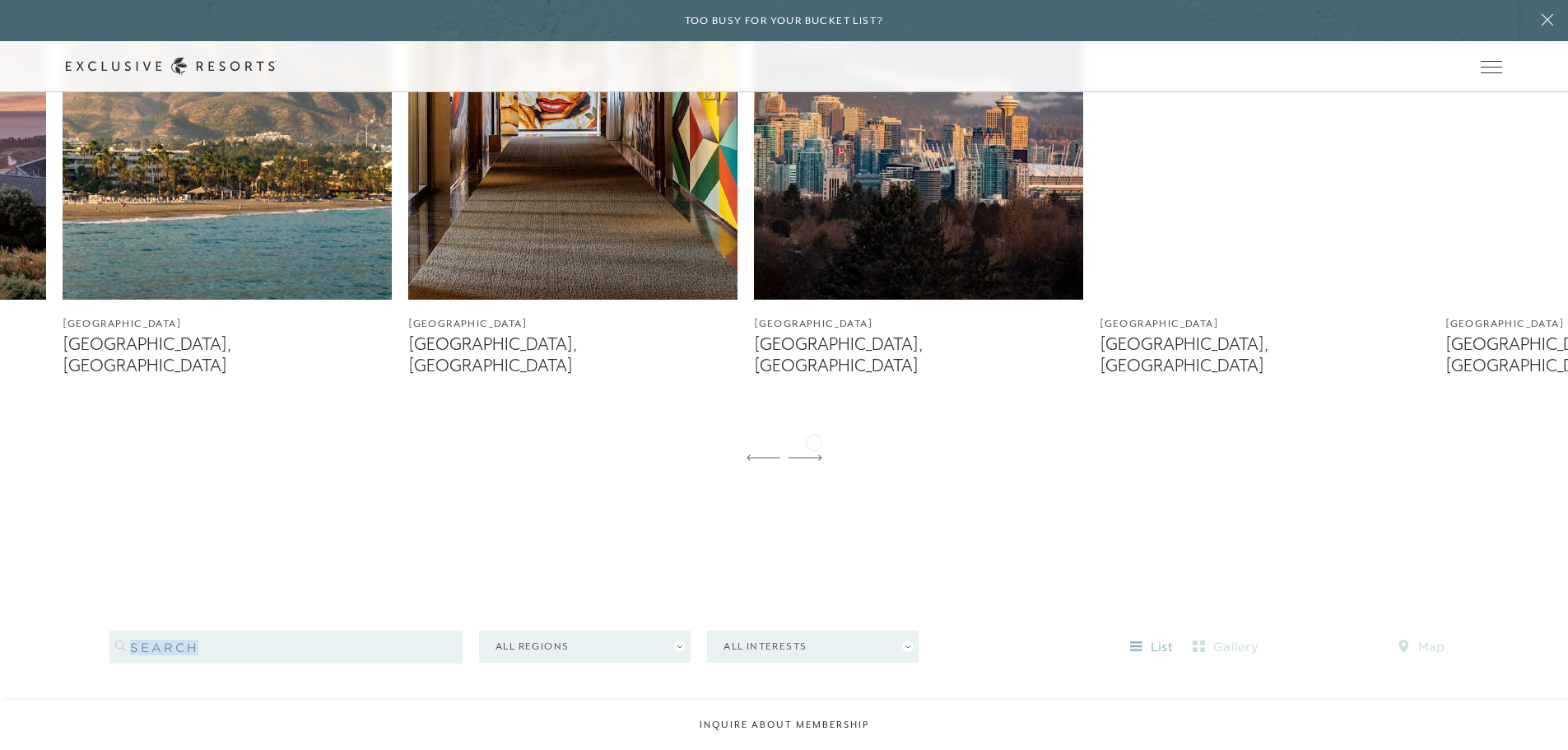
click at [815, 454] on icon at bounding box center [806, 457] width 34 height 7
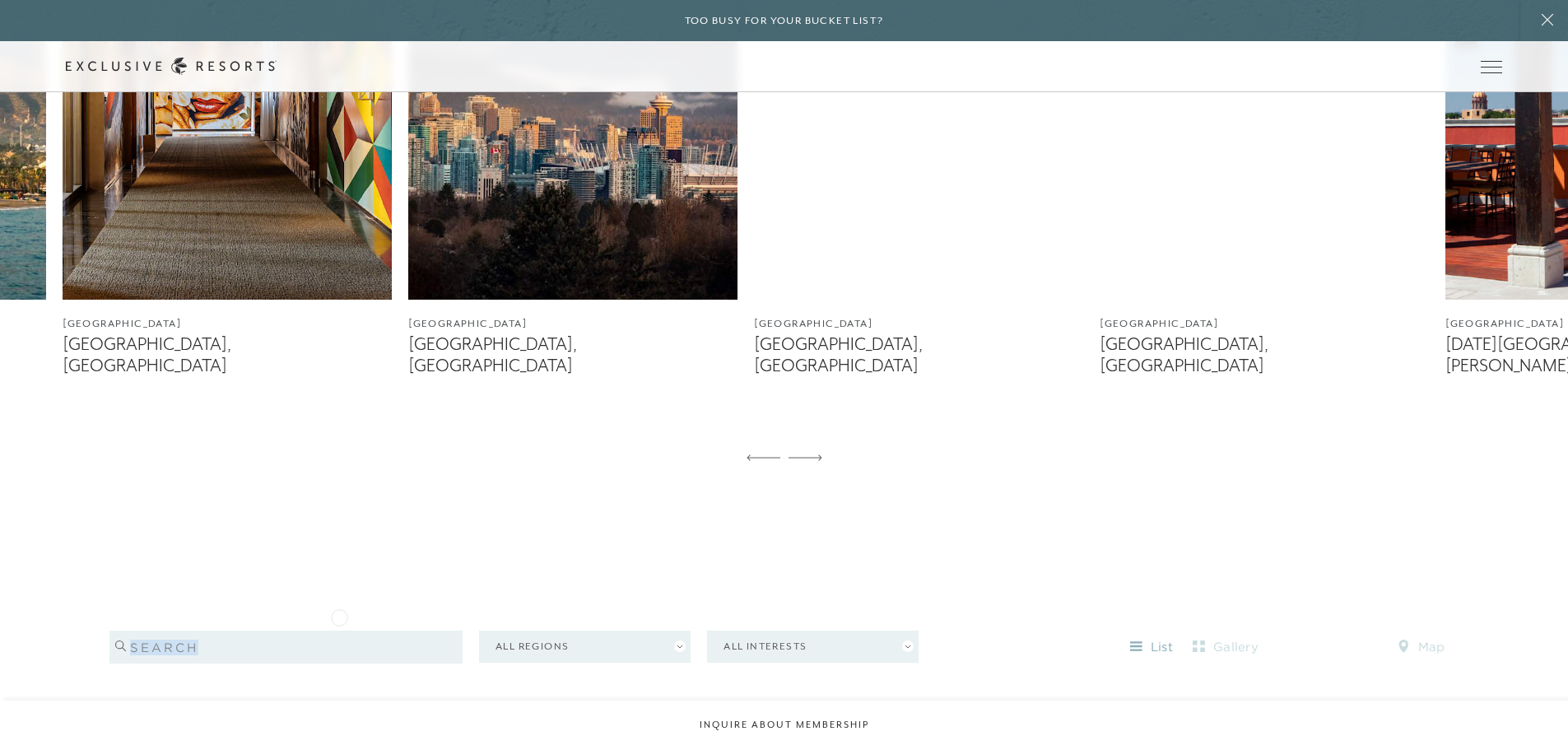
click at [335, 641] on input "search" at bounding box center [286, 646] width 353 height 33
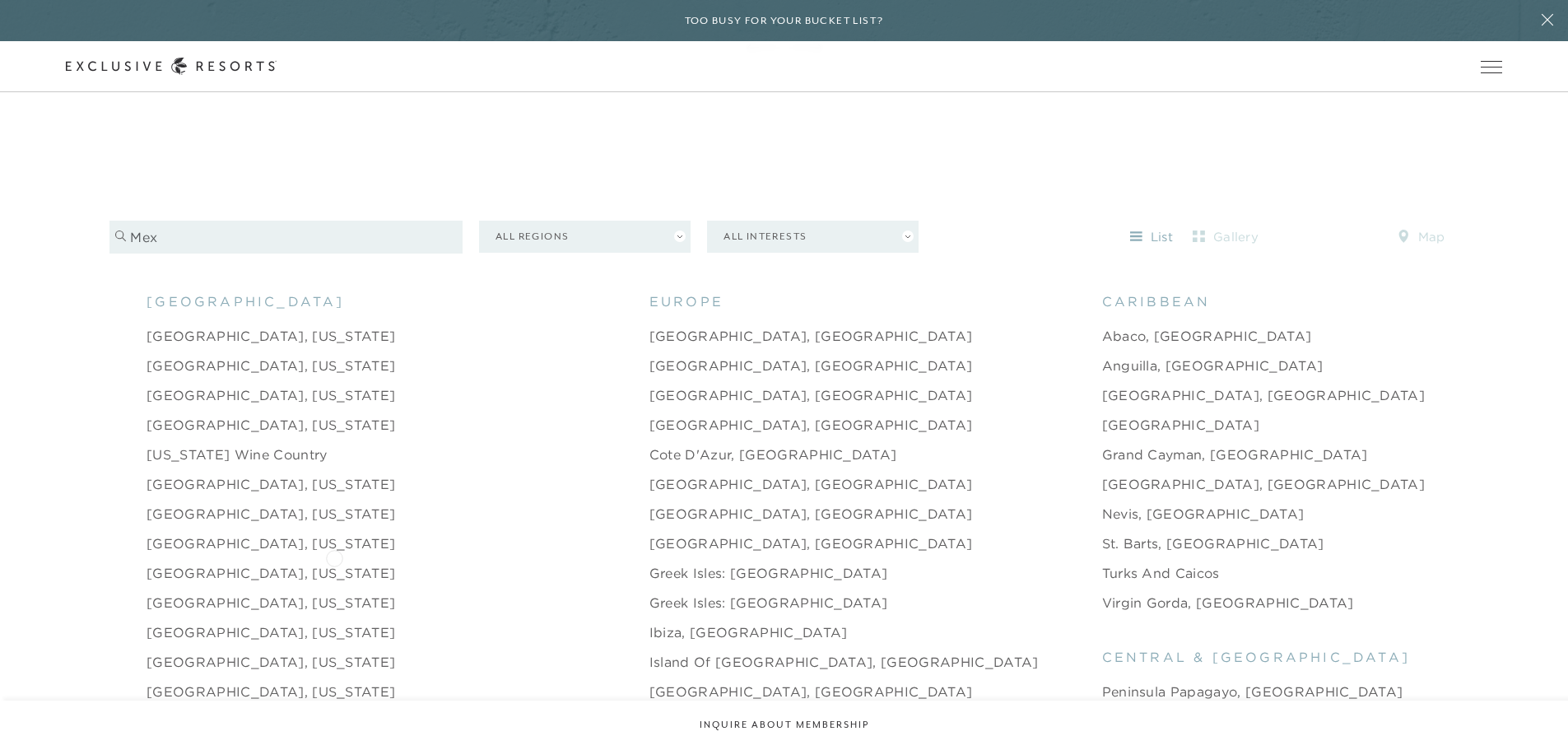
scroll to position [1646, 0]
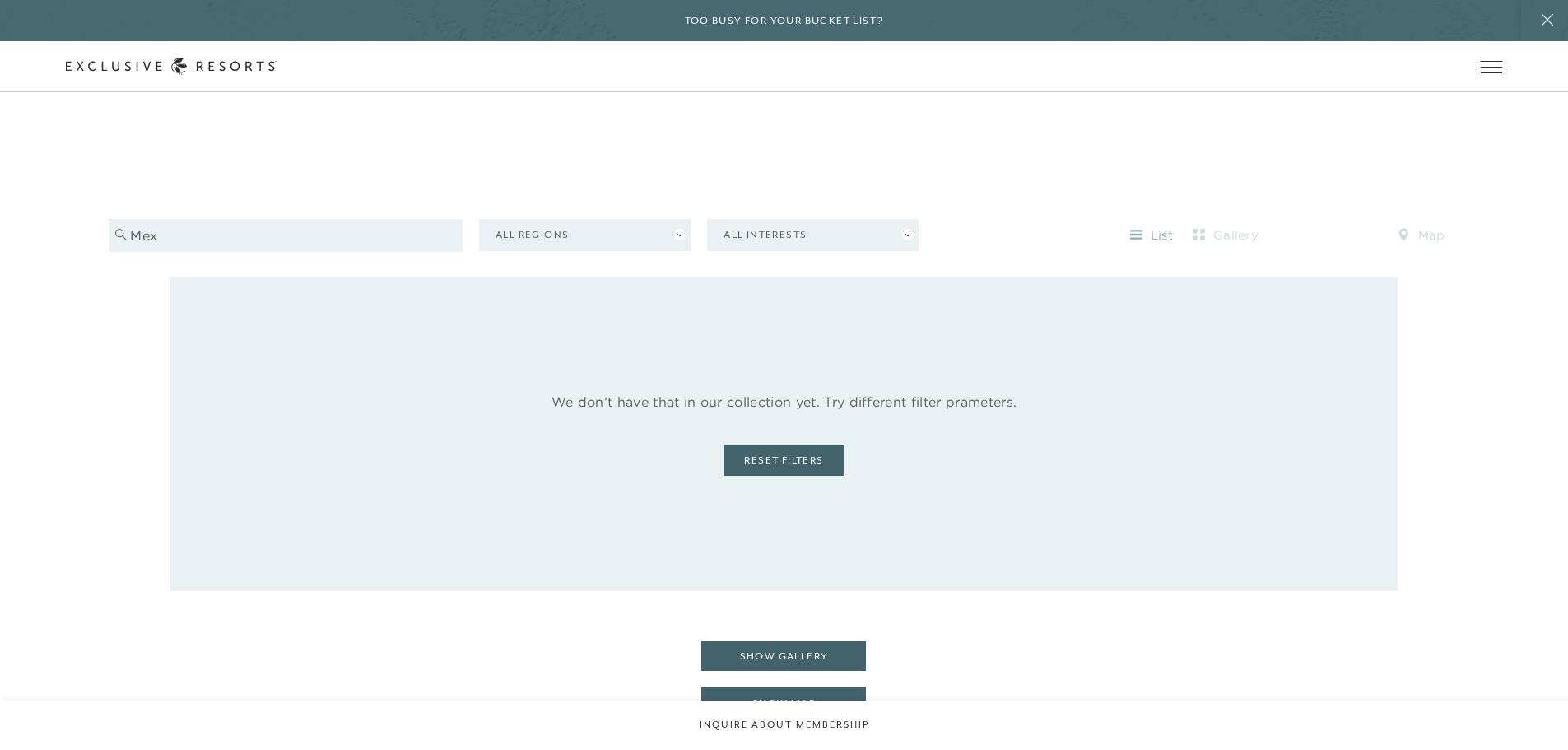
drag, startPoint x: 210, startPoint y: 220, endPoint x: -64, endPoint y: 289, distance: 282.6
click at [185, 219] on input "mex" at bounding box center [286, 235] width 353 height 33
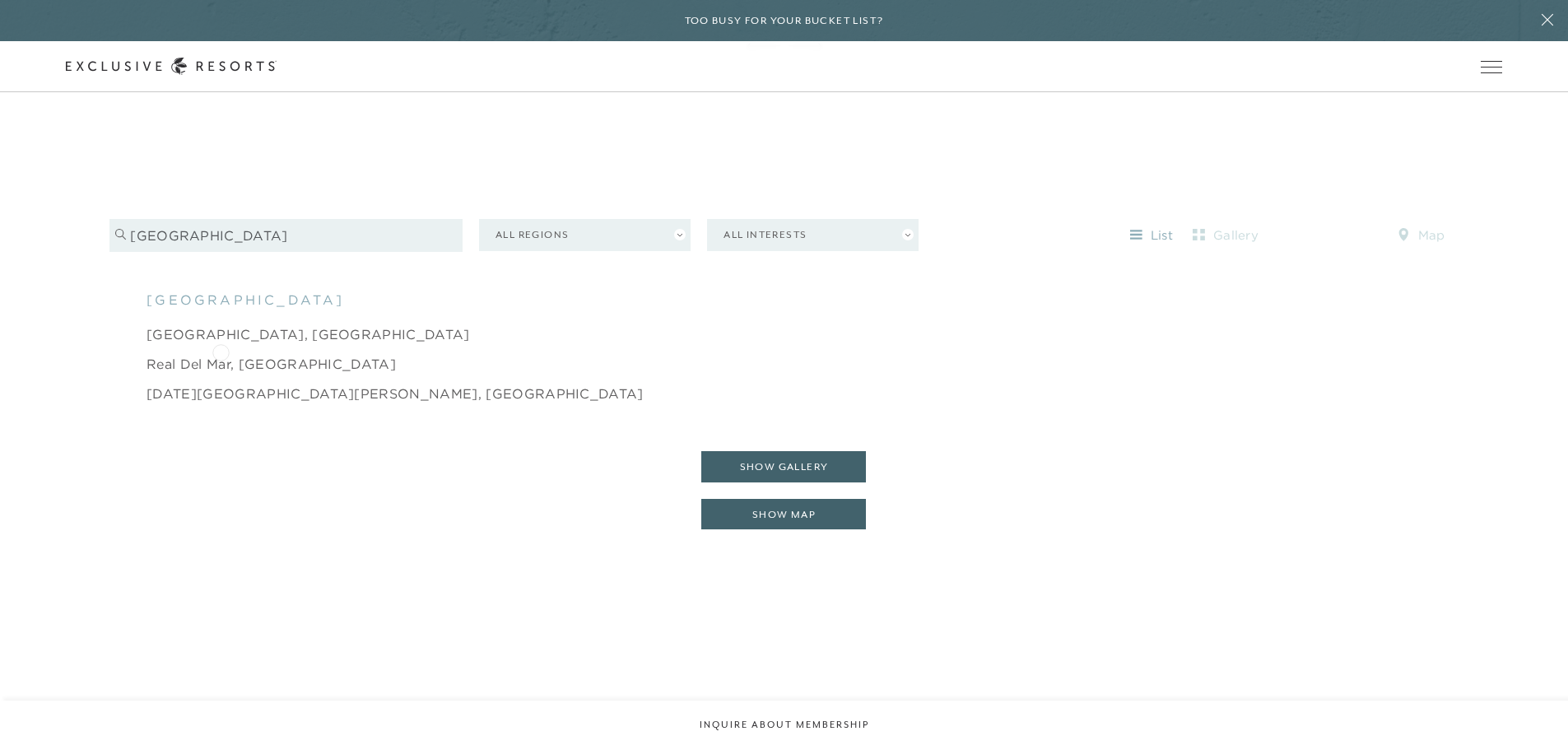
type input "[GEOGRAPHIC_DATA]"
click at [223, 354] on link "Real del Mar, [GEOGRAPHIC_DATA]" at bounding box center [271, 364] width 250 height 20
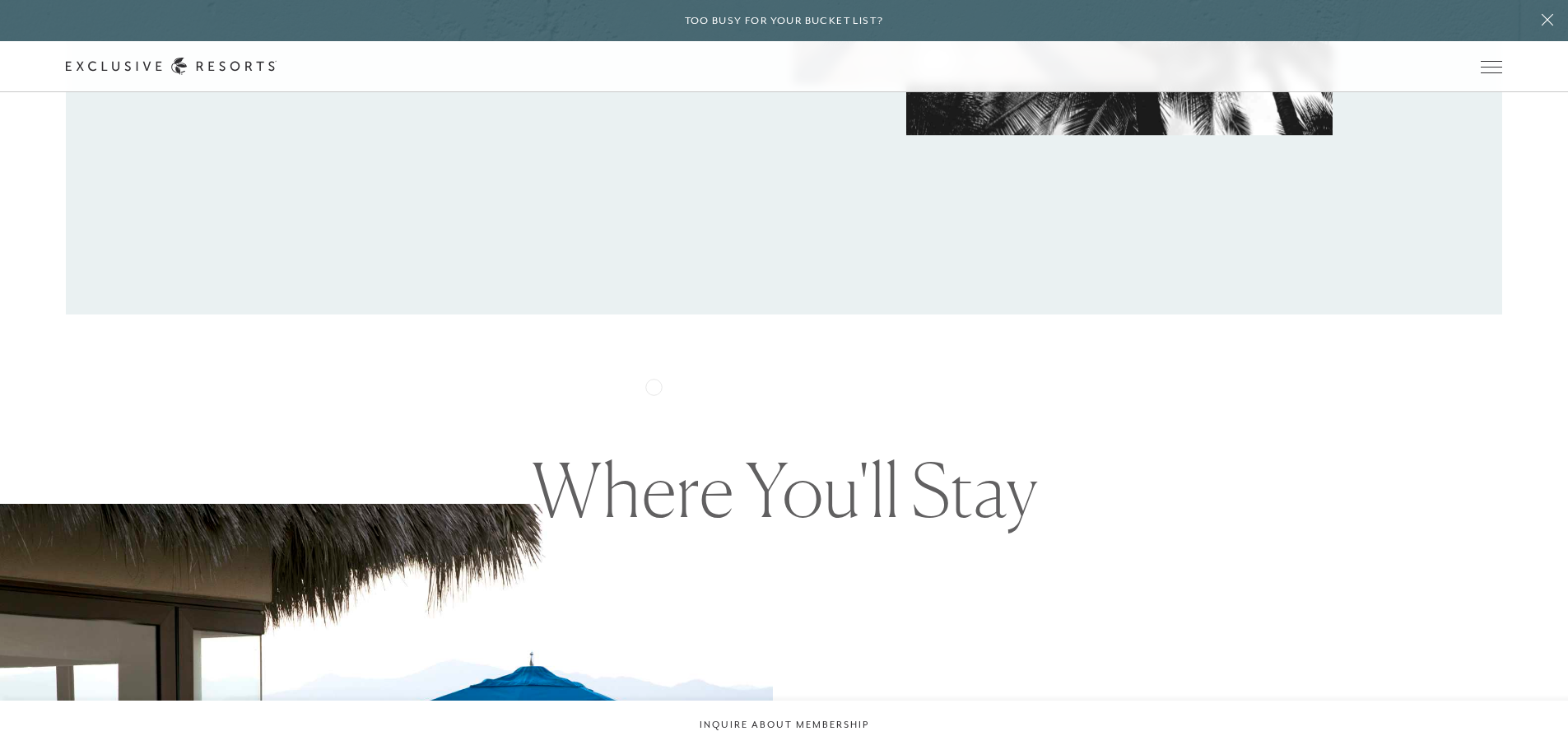
scroll to position [1235, 0]
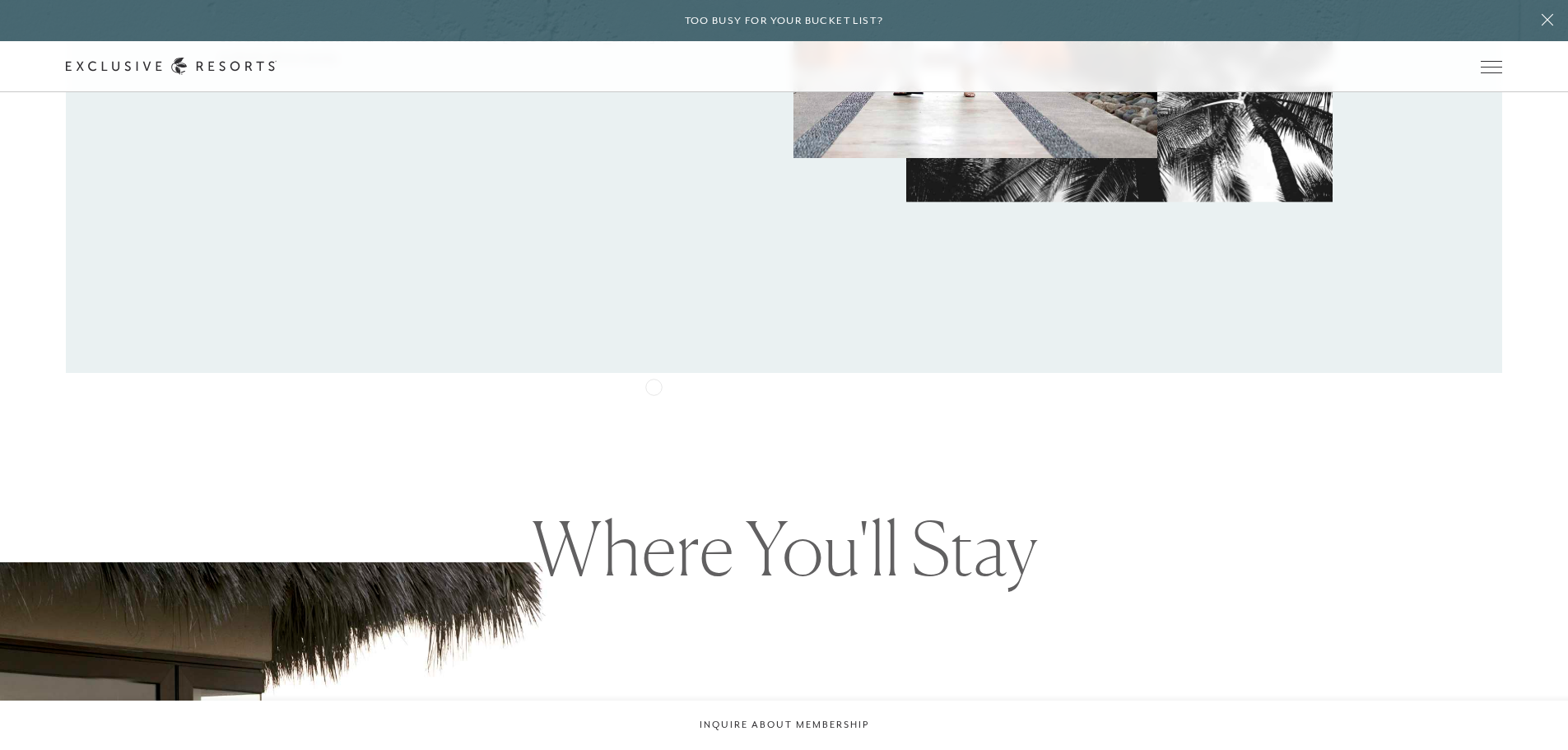
drag, startPoint x: 654, startPoint y: 385, endPoint x: 573, endPoint y: 438, distance: 96.8
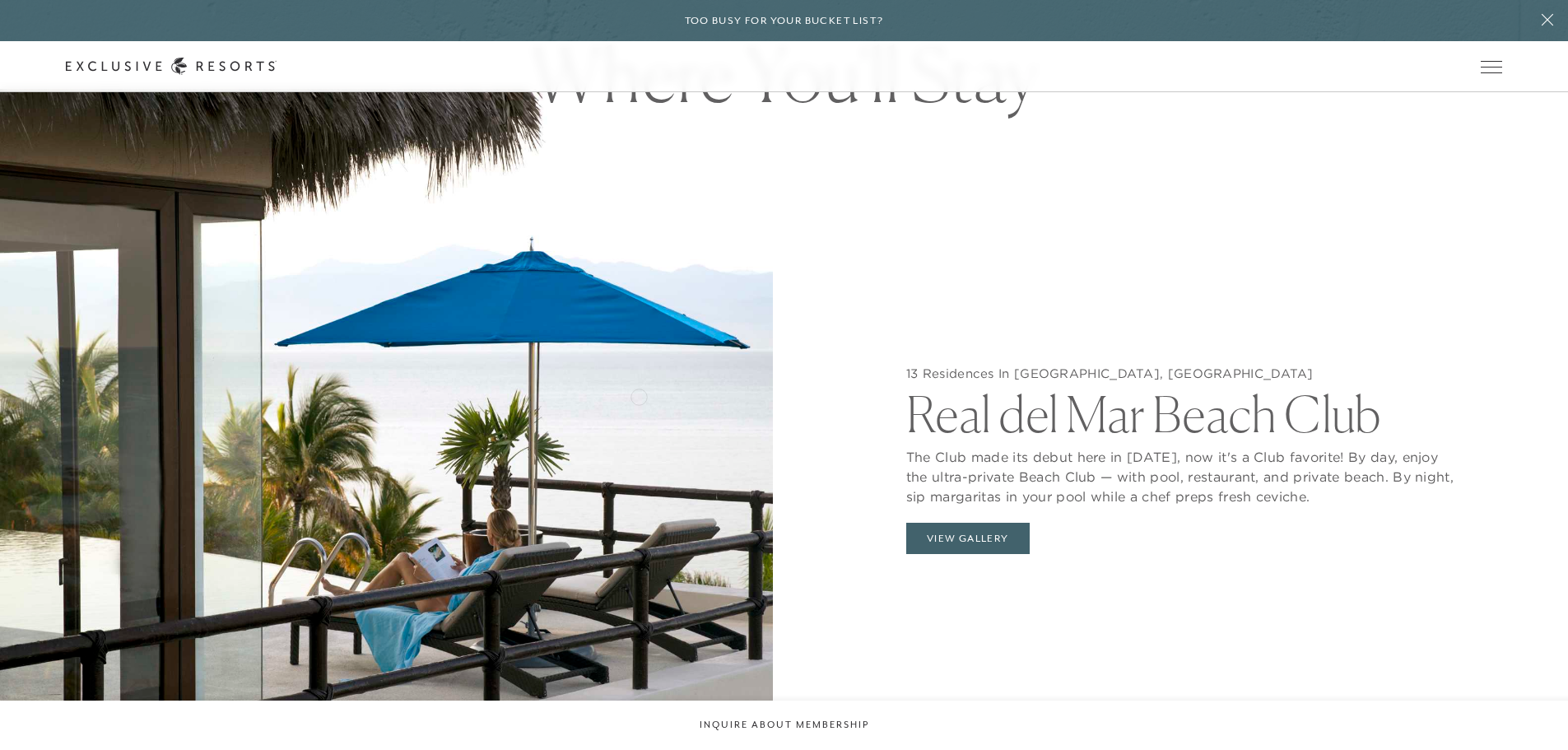
scroll to position [1810, 0]
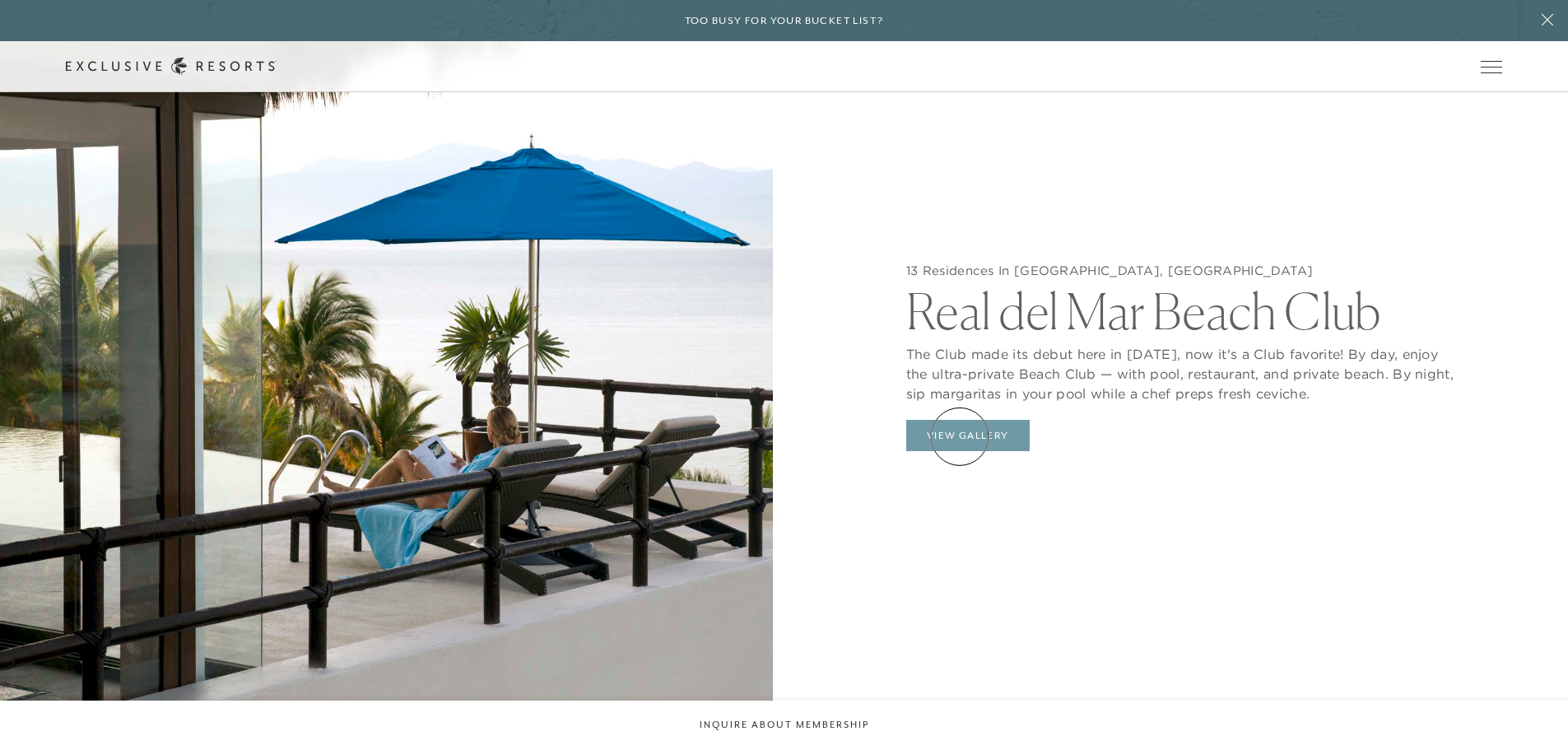
click at [960, 436] on button "View Gallery" at bounding box center [968, 435] width 123 height 32
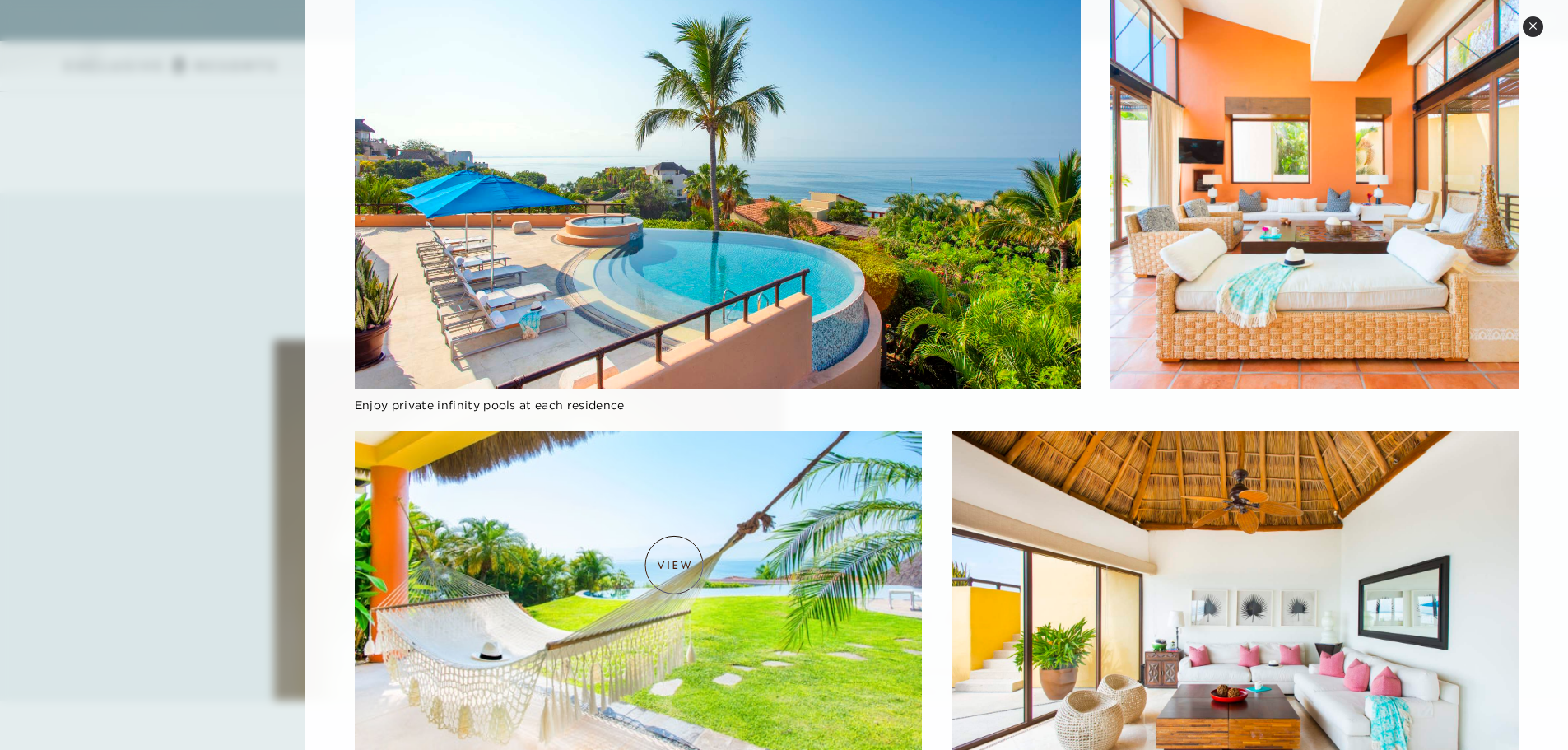
scroll to position [31, 0]
